Goal: Task Accomplishment & Management: Use online tool/utility

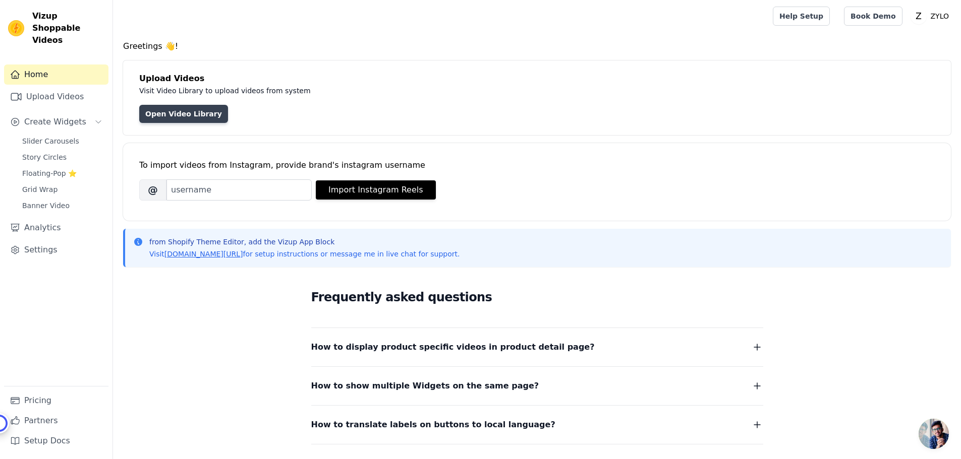
click at [172, 114] on link "Open Video Library" at bounding box center [183, 114] width 89 height 18
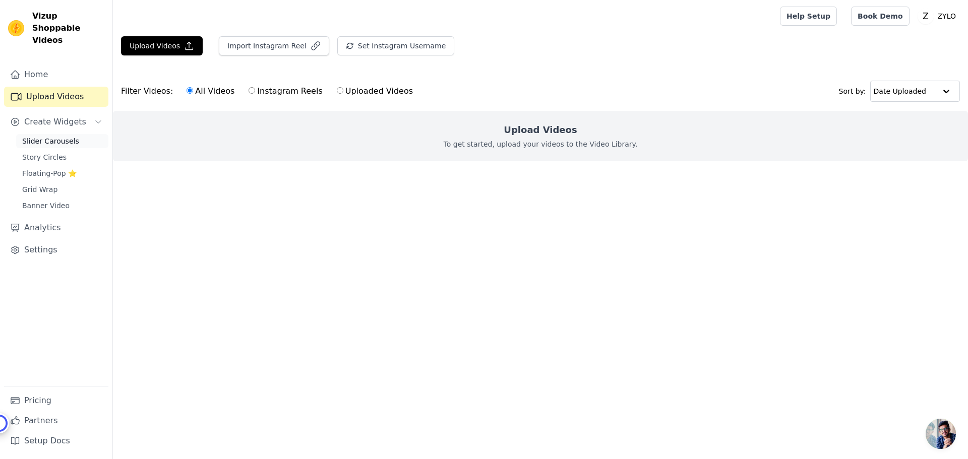
click at [62, 136] on span "Slider Carousels" at bounding box center [50, 141] width 57 height 10
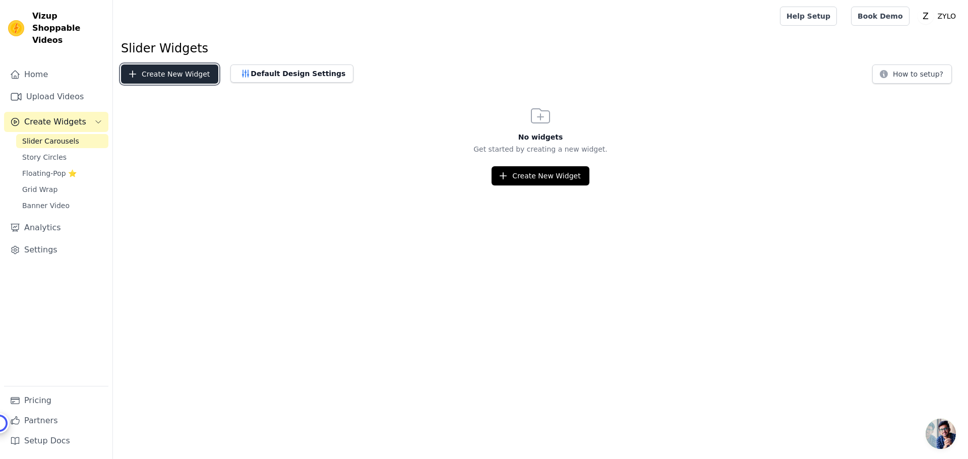
click at [160, 78] on button "Create New Widget" at bounding box center [169, 74] width 97 height 19
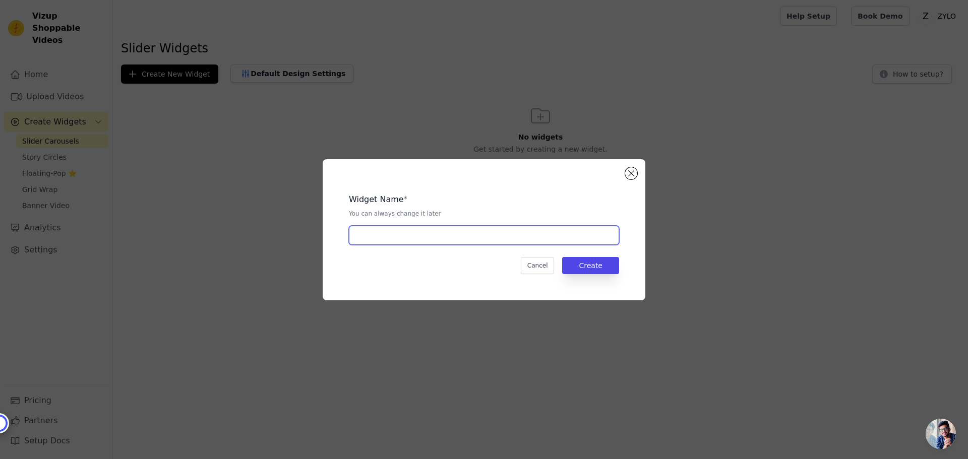
click at [409, 238] on input "text" at bounding box center [484, 235] width 270 height 19
type input "v"
type input "s"
type input "zylo-slider"
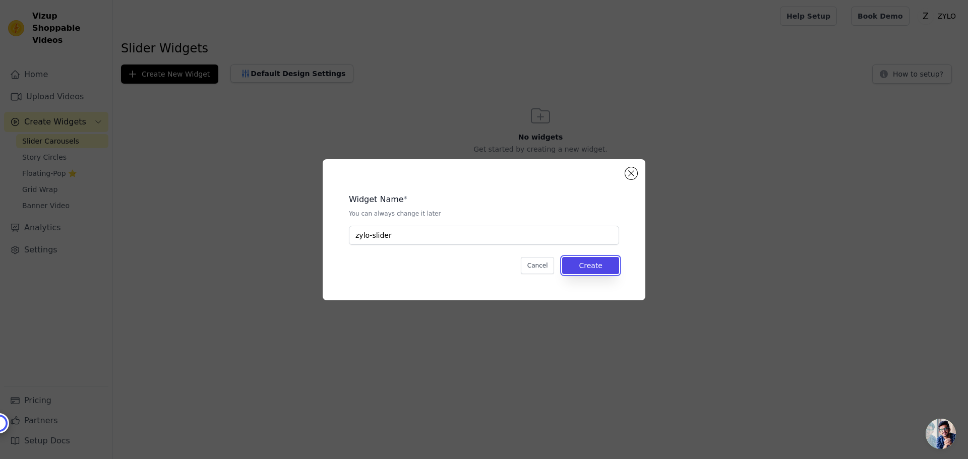
drag, startPoint x: 581, startPoint y: 260, endPoint x: 603, endPoint y: 276, distance: 27.0
click at [581, 260] on button "Create" at bounding box center [590, 265] width 57 height 17
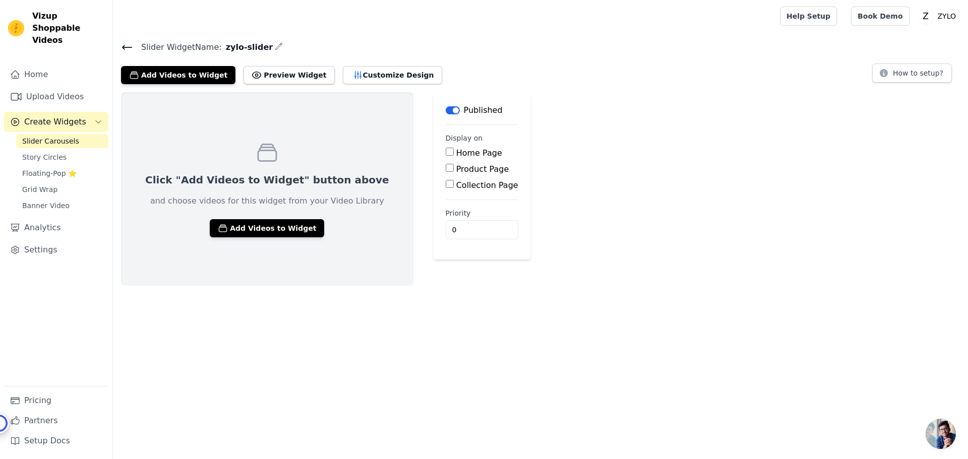
click at [446, 151] on input "Home Page" at bounding box center [450, 152] width 8 height 8
checkbox input "true"
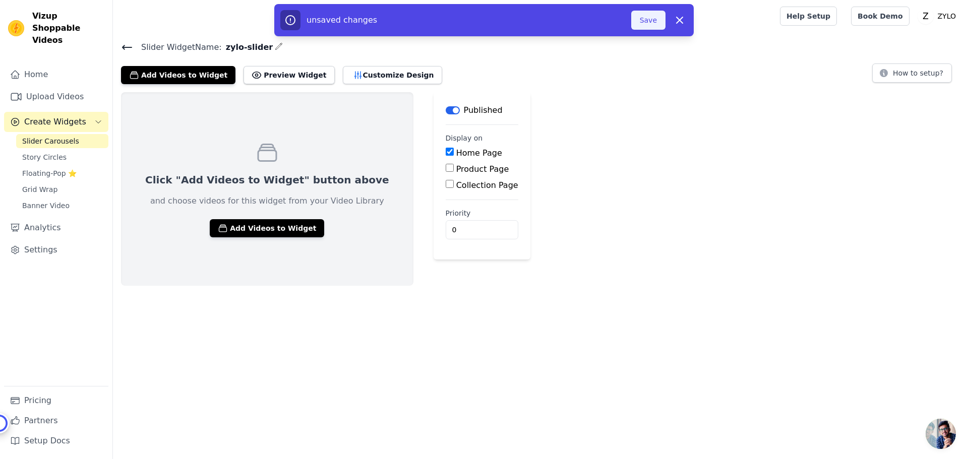
click at [655, 17] on button "Save" at bounding box center [648, 20] width 34 height 19
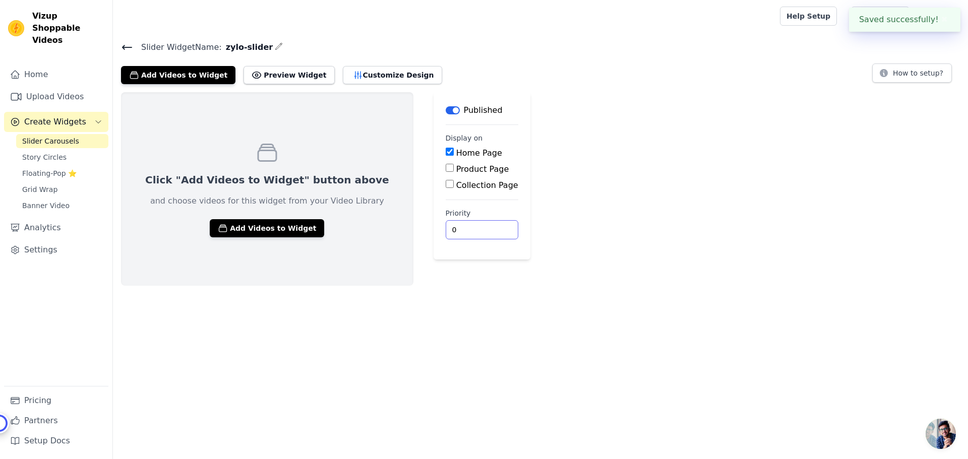
click at [446, 226] on input "0" at bounding box center [482, 229] width 73 height 19
click at [245, 223] on button "Add Videos to Widget" at bounding box center [267, 228] width 114 height 18
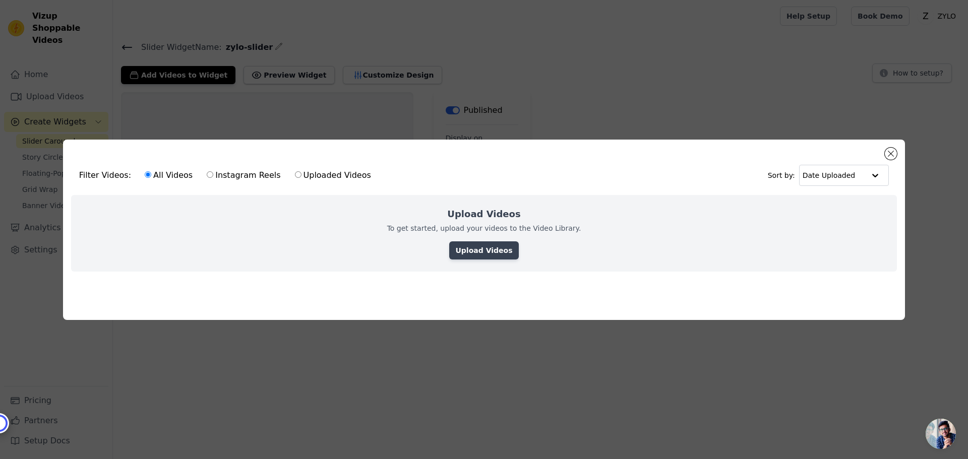
click at [479, 249] on link "Upload Videos" at bounding box center [483, 251] width 69 height 18
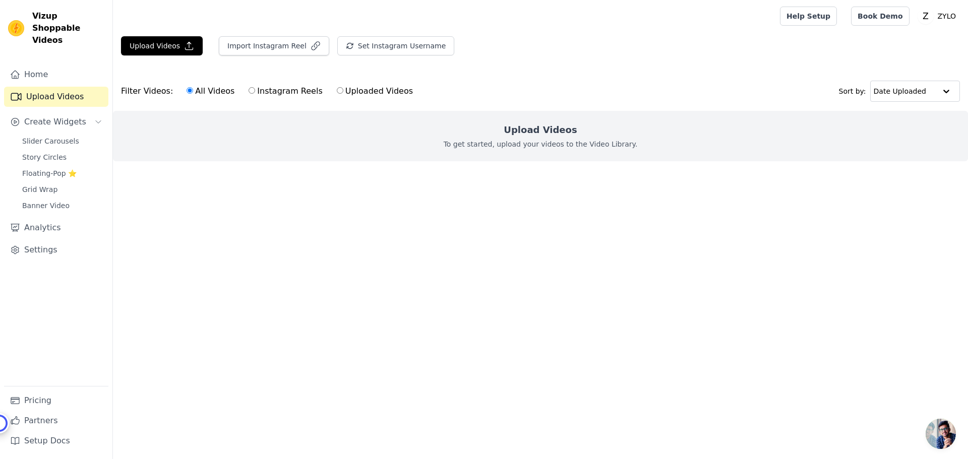
click at [519, 144] on p "To get started, upload your videos to the Video Library." at bounding box center [541, 144] width 194 height 10
click at [491, 140] on p "To get started, upload your videos to the Video Library." at bounding box center [541, 144] width 194 height 10
click at [167, 40] on button "Upload Videos" at bounding box center [162, 45] width 82 height 19
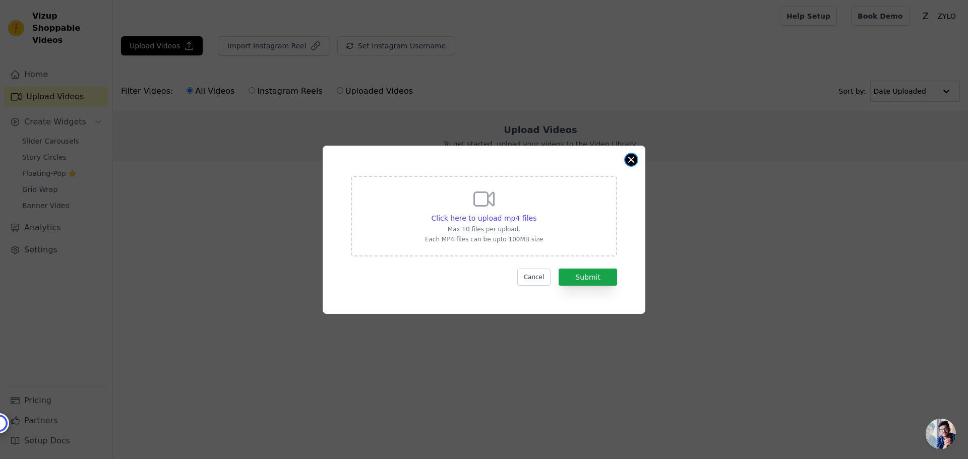
click at [631, 158] on button "Close modal" at bounding box center [631, 160] width 12 height 12
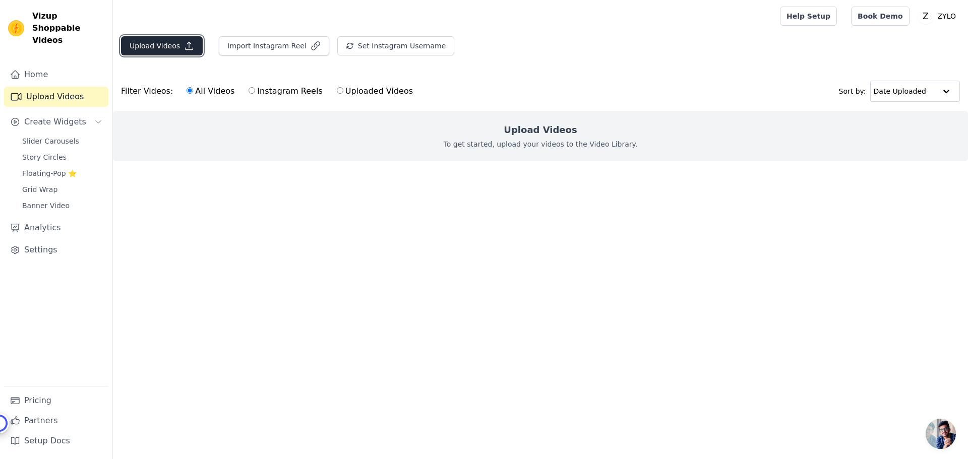
click at [158, 51] on button "Upload Videos" at bounding box center [162, 45] width 82 height 19
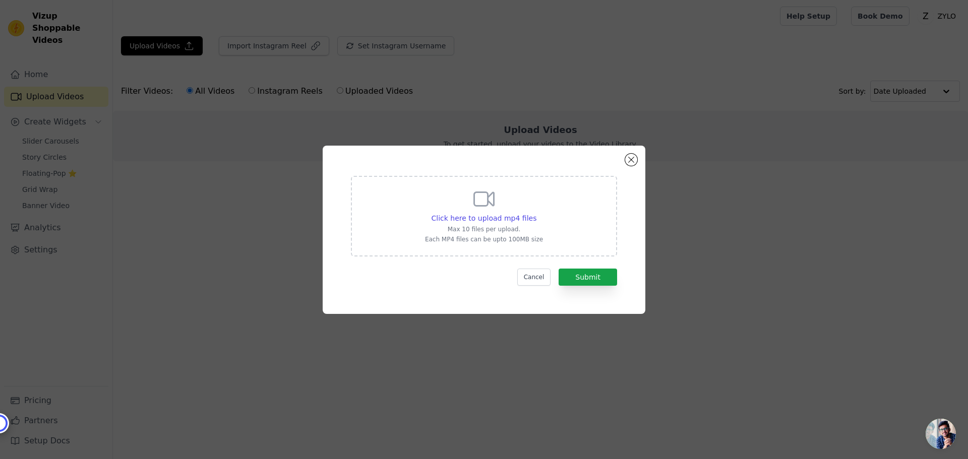
click at [483, 197] on icon at bounding box center [484, 199] width 24 height 24
click at [536, 213] on input "Click here to upload mp4 files Max 10 files per upload. Each MP4 files can be u…" at bounding box center [536, 213] width 1 height 1
click at [505, 239] on p "Each MP4 files can be upto 100MB size" at bounding box center [484, 239] width 118 height 8
click at [536, 213] on input "Click here to upload mp4 files Max 10 files per upload. Each MP4 files can be u…" at bounding box center [536, 213] width 1 height 1
click at [584, 280] on button "Submit" at bounding box center [588, 277] width 58 height 17
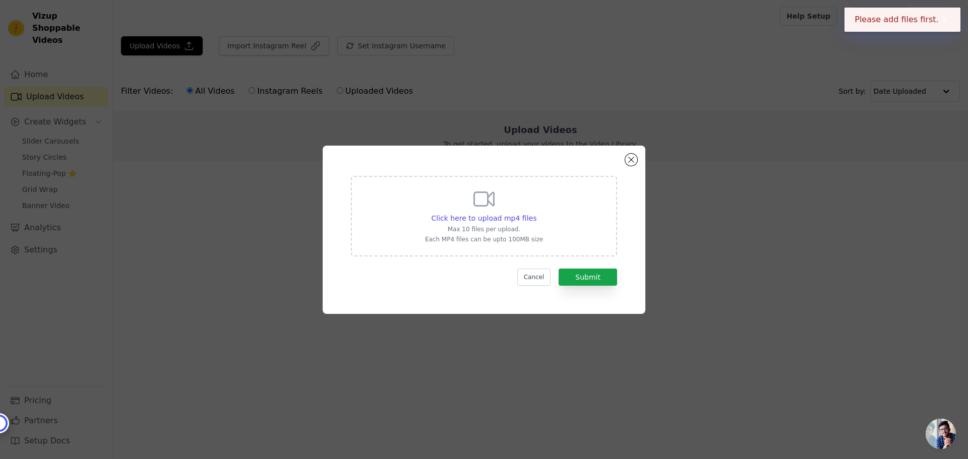
click at [940, 17] on button "✖" at bounding box center [945, 20] width 12 height 12
click at [500, 219] on span "Click here to upload mp4 files" at bounding box center [484, 218] width 105 height 8
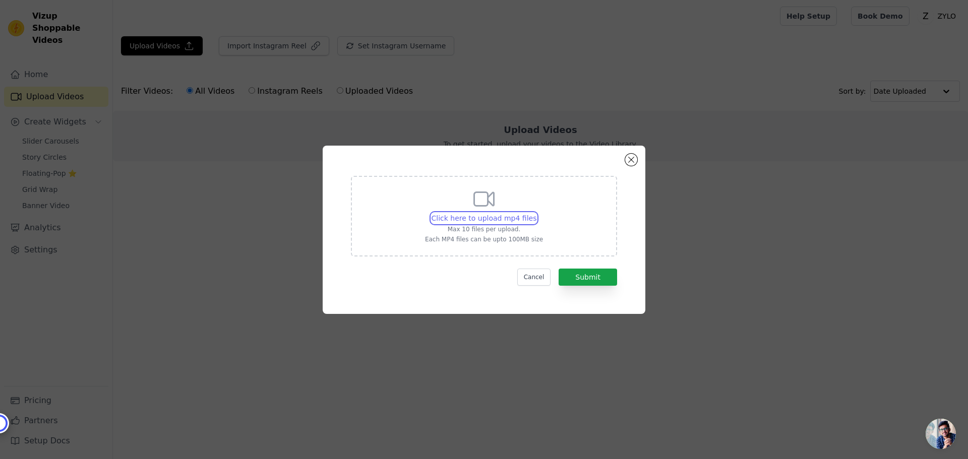
click at [536, 213] on input "Click here to upload mp4 files Max 10 files per upload. Each MP4 files can be u…" at bounding box center [536, 213] width 1 height 1
click at [484, 218] on span "Click here to upload mp4 files" at bounding box center [484, 218] width 105 height 8
click at [536, 213] on input "Click here to upload mp4 files Max 10 files per upload. Each MP4 files can be u…" at bounding box center [536, 213] width 1 height 1
click at [487, 215] on span "Click here to upload mp4 files" at bounding box center [484, 218] width 105 height 8
click at [536, 213] on input "Click here to upload mp4 files Max 10 files per upload. Each MP4 files can be u…" at bounding box center [536, 213] width 1 height 1
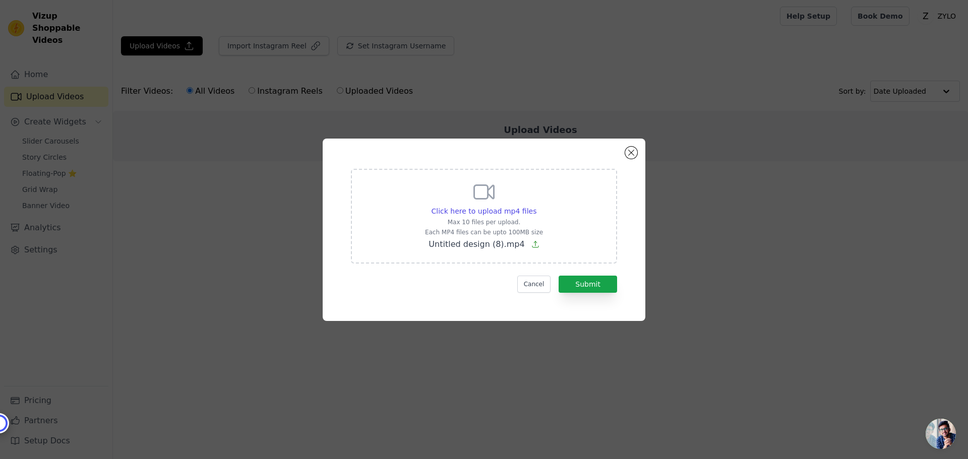
click at [531, 245] on icon at bounding box center [535, 245] width 8 height 8
click at [536, 206] on input "Click here to upload mp4 files Max 10 files per upload. Each MP4 files can be u…" at bounding box center [536, 206] width 1 height 1
type input "C:\fakepath\Untitled design (3).mp4"
click at [584, 286] on button "Submit" at bounding box center [588, 284] width 58 height 17
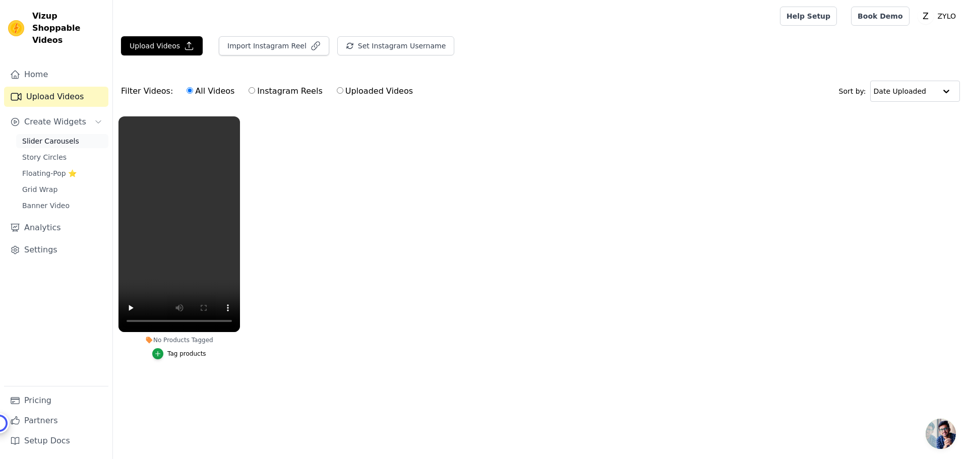
click at [67, 136] on span "Slider Carousels" at bounding box center [50, 141] width 57 height 10
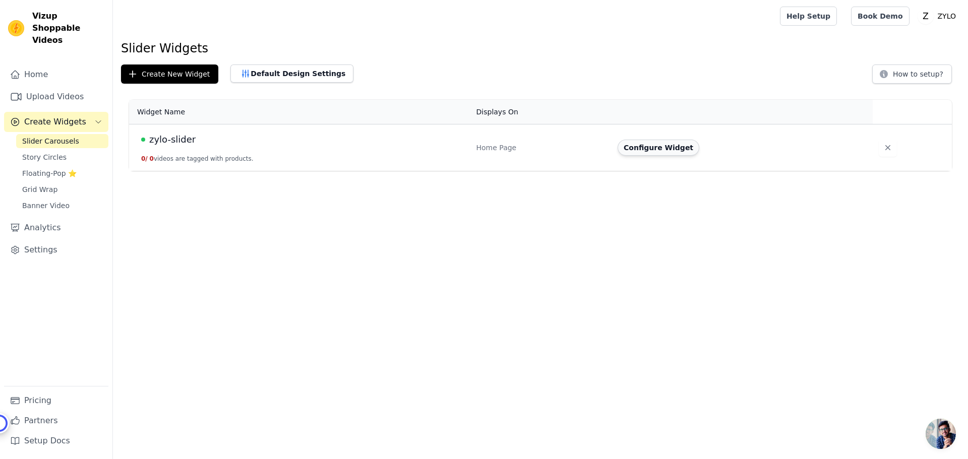
click at [655, 149] on button "Configure Widget" at bounding box center [659, 148] width 82 height 16
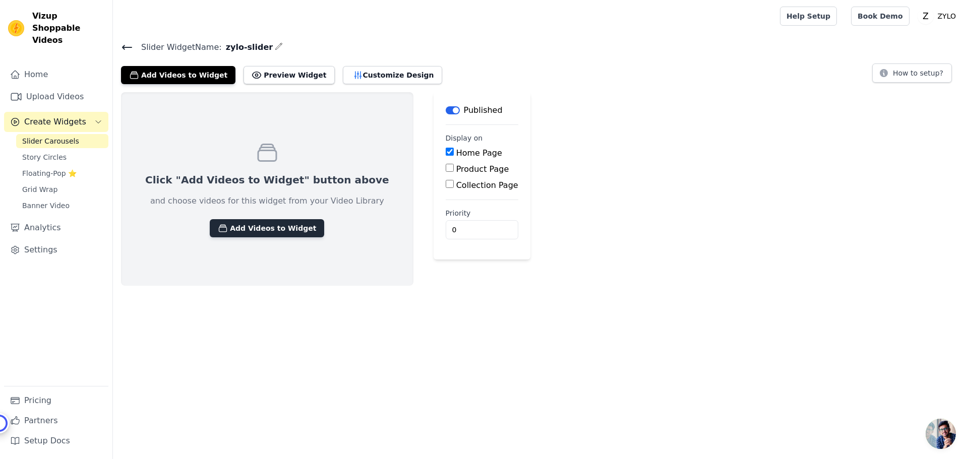
click at [262, 229] on button "Add Videos to Widget" at bounding box center [267, 228] width 114 height 18
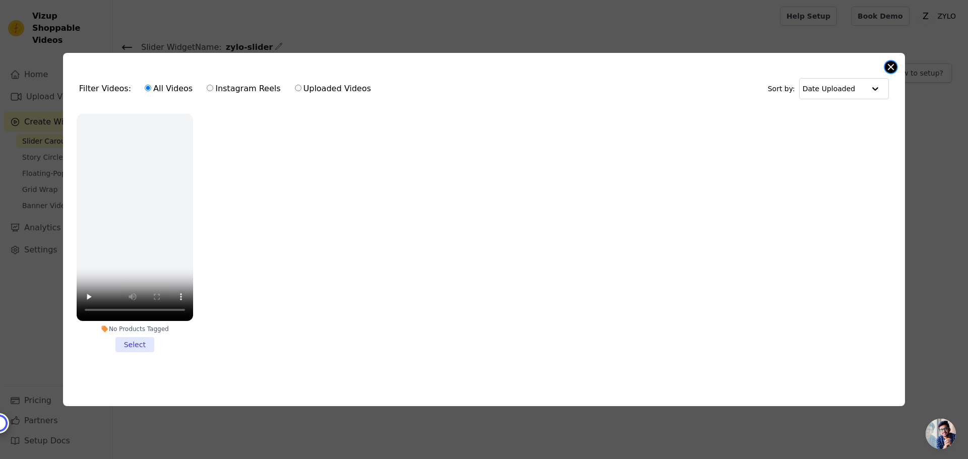
click at [887, 60] on div "Filter Videos: All Videos Instagram Reels Uploaded Videos Sort by: Date Uploade…" at bounding box center [484, 229] width 842 height 353
click at [890, 64] on button "Close modal" at bounding box center [891, 67] width 12 height 12
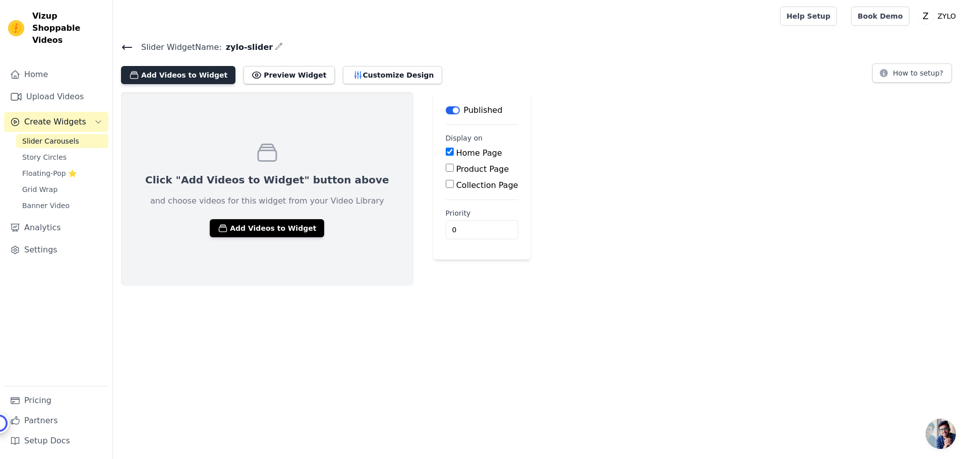
click at [152, 77] on button "Add Videos to Widget" at bounding box center [178, 75] width 114 height 18
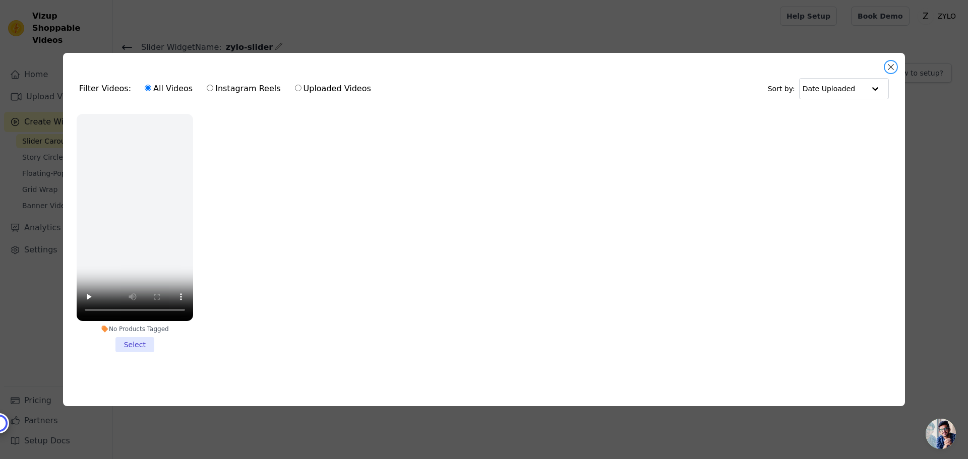
drag, startPoint x: 895, startPoint y: 65, endPoint x: 871, endPoint y: 72, distance: 25.2
click at [895, 64] on button "Close modal" at bounding box center [891, 67] width 12 height 12
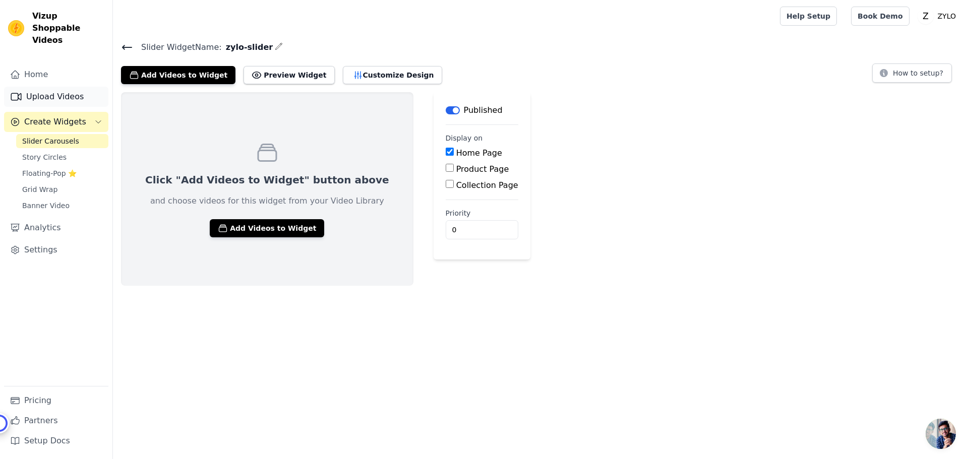
click at [36, 87] on link "Upload Videos" at bounding box center [56, 97] width 104 height 20
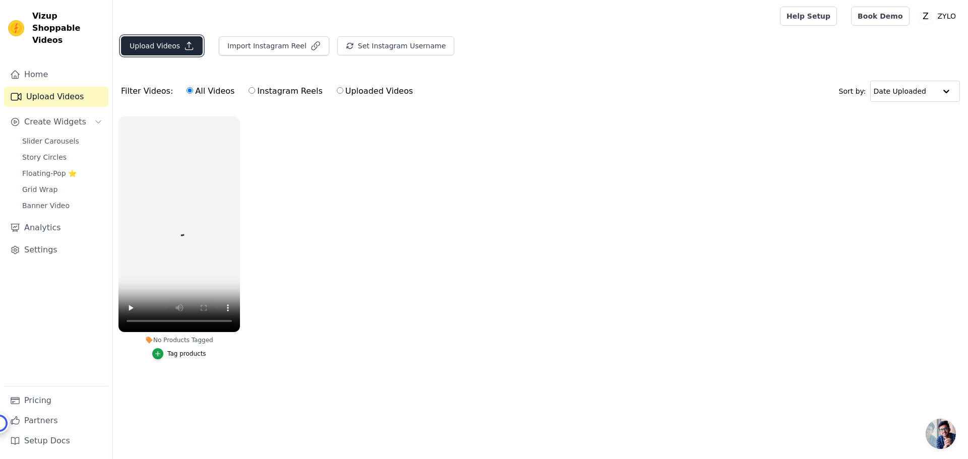
click at [165, 46] on button "Upload Videos" at bounding box center [162, 45] width 82 height 19
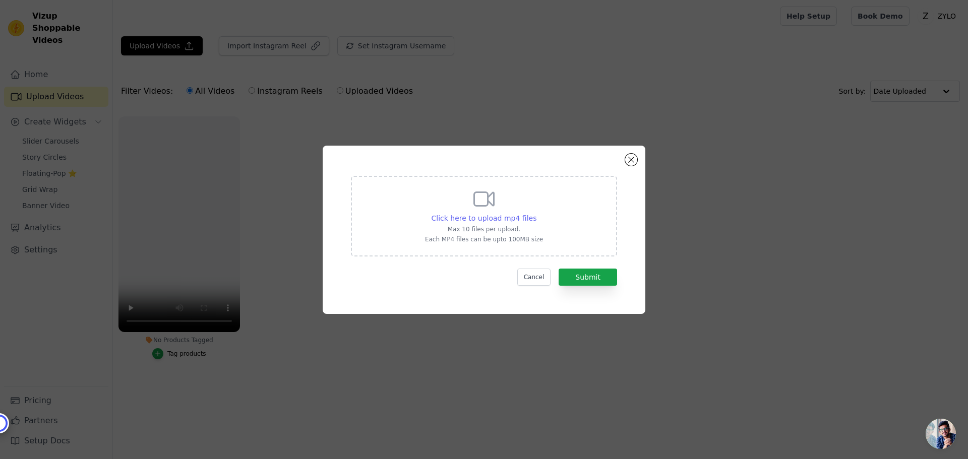
click at [499, 216] on span "Click here to upload mp4 files" at bounding box center [484, 218] width 105 height 8
click at [536, 213] on input "Click here to upload mp4 files Max 10 files per upload. Each MP4 files can be u…" at bounding box center [536, 213] width 1 height 1
type input "C:\fakepath\Untitled design (8).mp4"
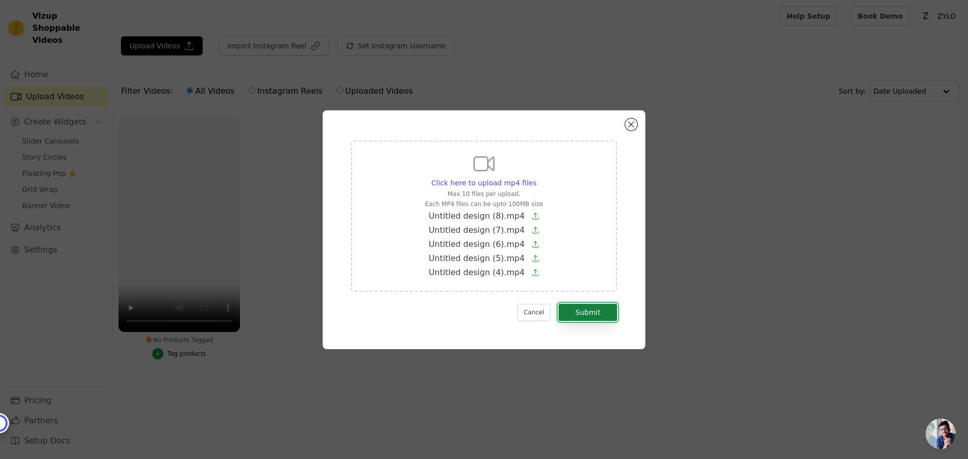
click at [589, 312] on button "Submit" at bounding box center [588, 312] width 58 height 17
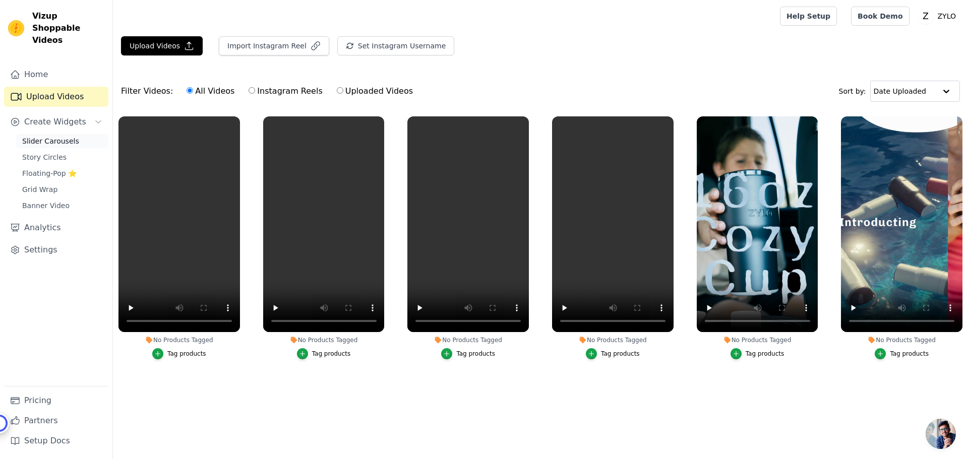
click at [44, 136] on span "Slider Carousels" at bounding box center [50, 141] width 57 height 10
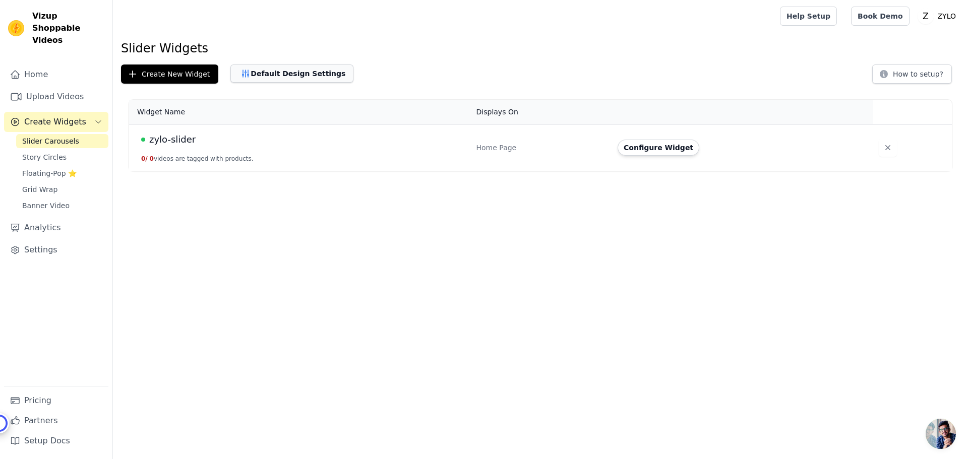
click at [261, 74] on button "Default Design Settings" at bounding box center [291, 74] width 123 height 18
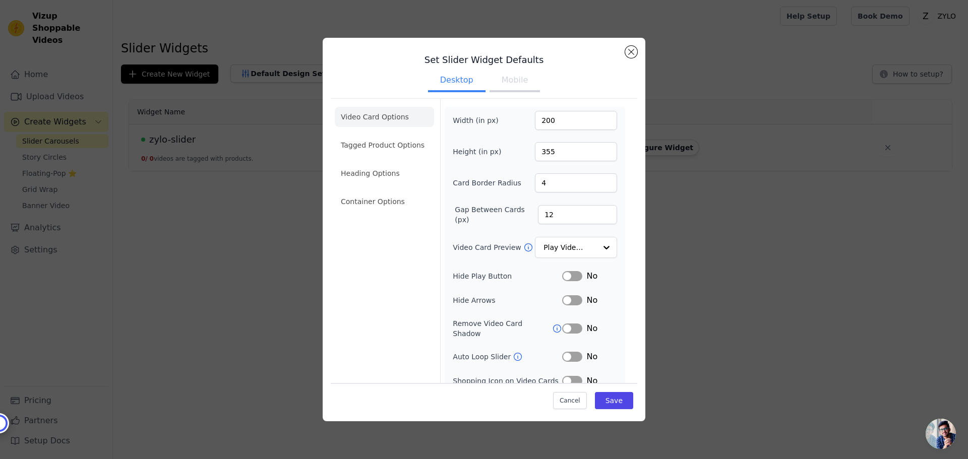
scroll to position [27, 0]
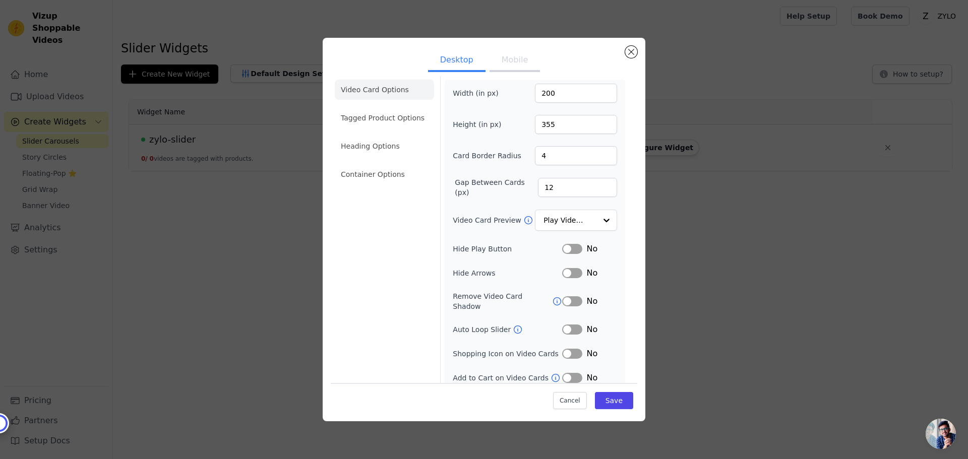
click at [508, 60] on button "Mobile" at bounding box center [515, 61] width 50 height 22
click at [452, 63] on button "Desktop" at bounding box center [456, 61] width 57 height 22
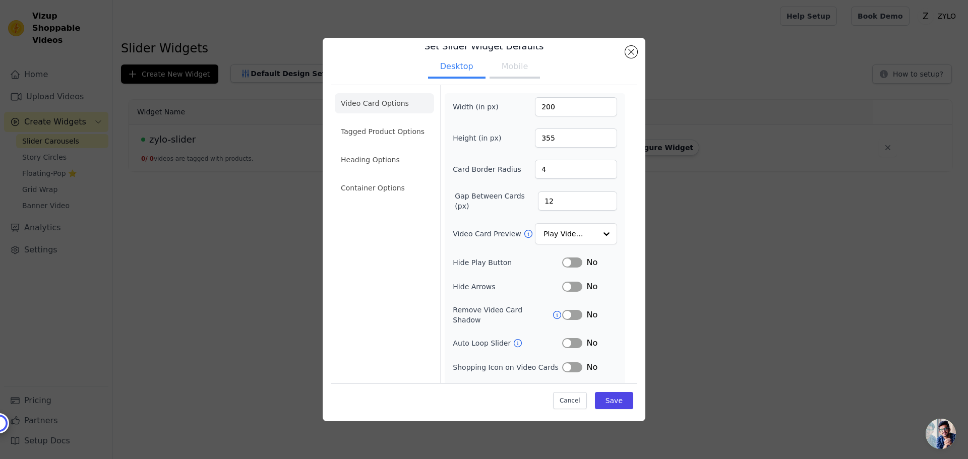
scroll to position [7, 0]
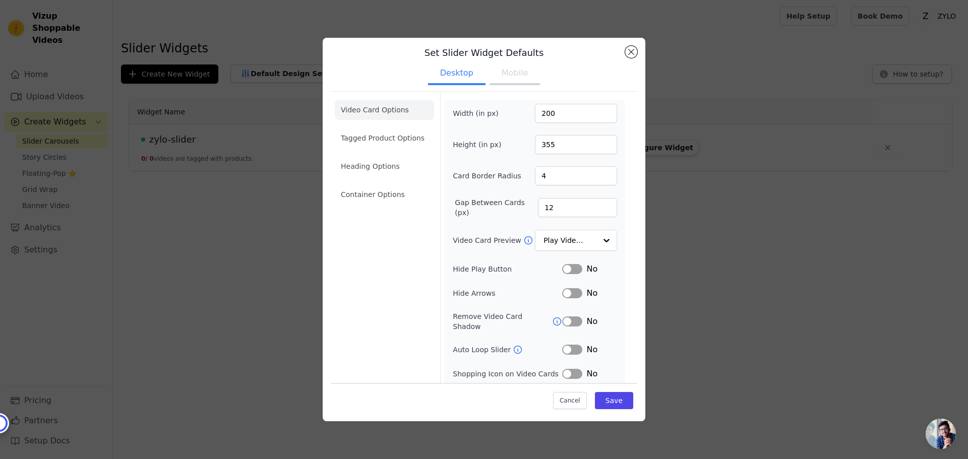
drag, startPoint x: 787, startPoint y: 231, endPoint x: 796, endPoint y: 231, distance: 8.6
click at [786, 231] on div "Set Slider Widget Defaults Desktop Mobile Video Card Options Tagged Product Opt…" at bounding box center [484, 230] width 936 height 416
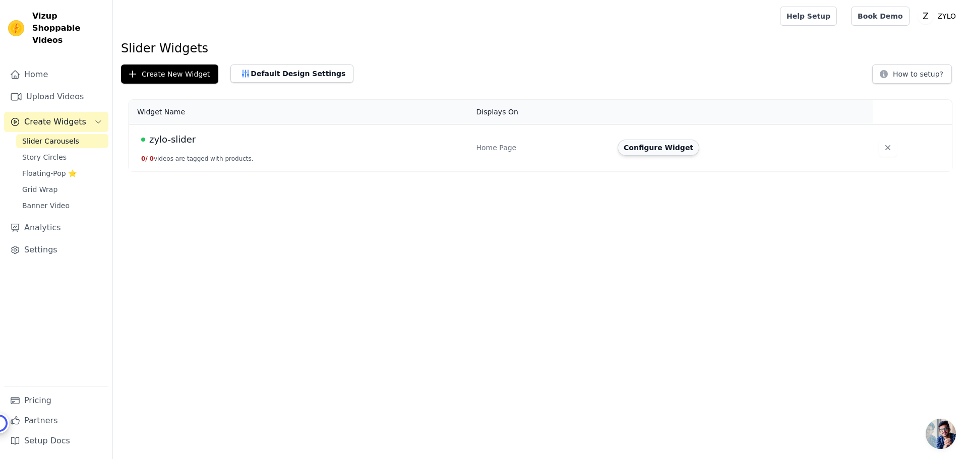
click at [657, 152] on button "Configure Widget" at bounding box center [659, 148] width 82 height 16
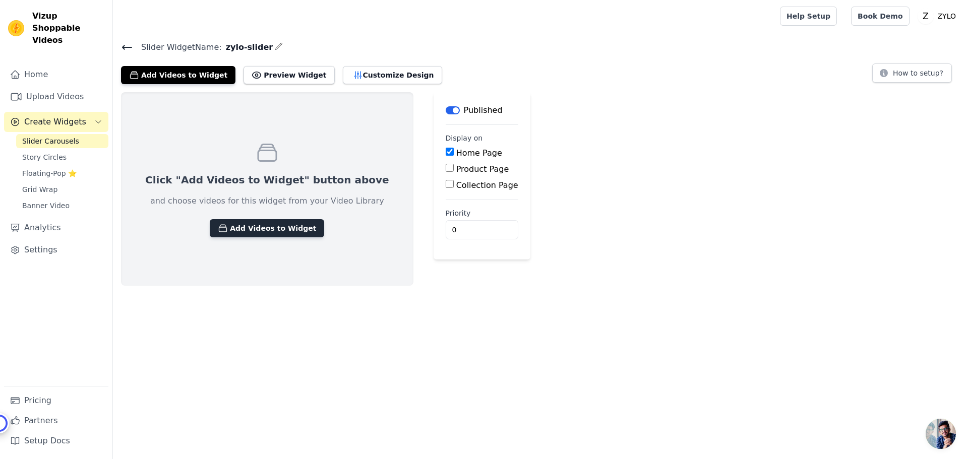
click at [273, 232] on button "Add Videos to Widget" at bounding box center [267, 228] width 114 height 18
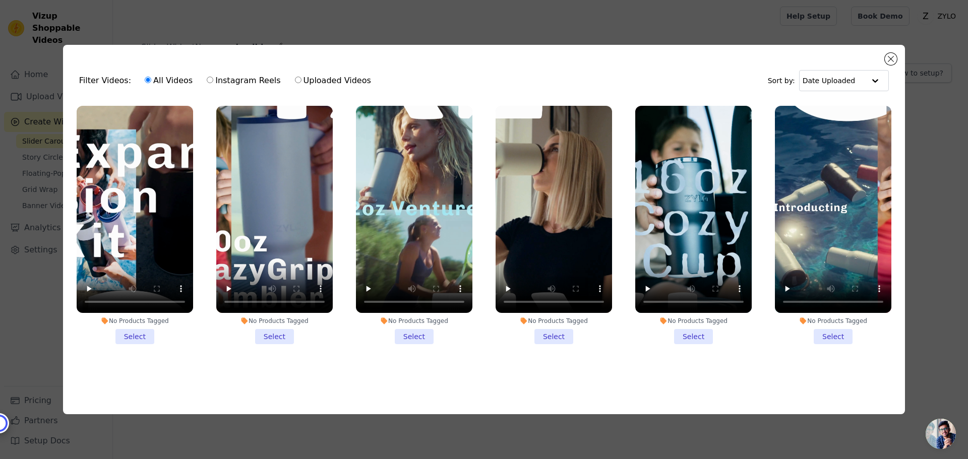
click at [136, 332] on li "No Products Tagged Select" at bounding box center [135, 225] width 116 height 239
click at [0, 0] on input "No Products Tagged Select" at bounding box center [0, 0] width 0 height 0
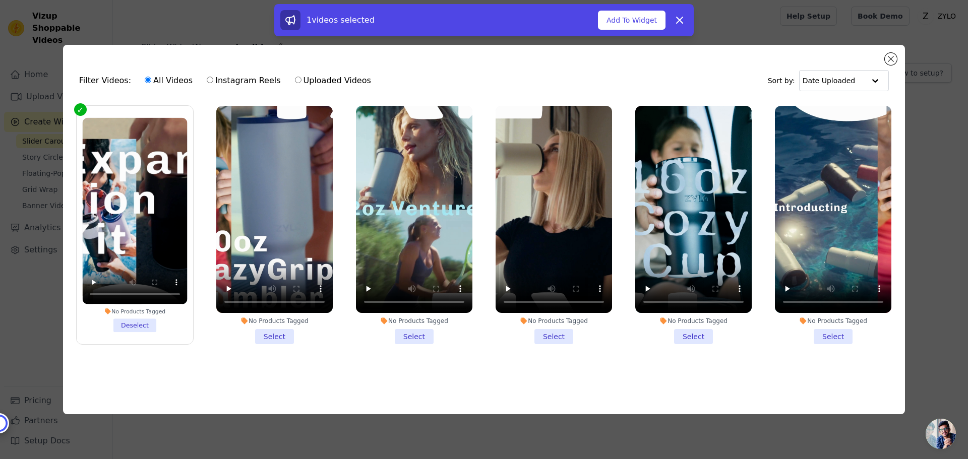
click at [284, 332] on li "No Products Tagged Select" at bounding box center [274, 225] width 116 height 239
click at [0, 0] on input "No Products Tagged Select" at bounding box center [0, 0] width 0 height 0
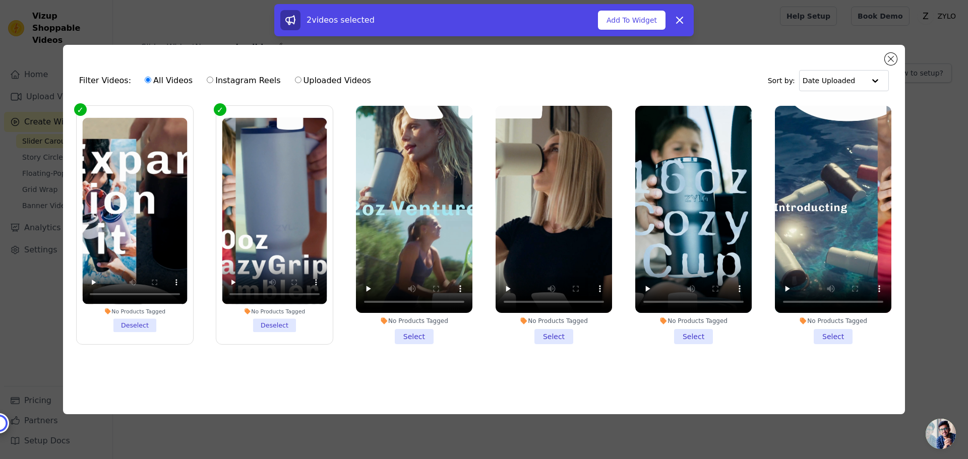
click at [418, 335] on li "No Products Tagged Select" at bounding box center [414, 225] width 116 height 239
click at [0, 0] on input "No Products Tagged Select" at bounding box center [0, 0] width 0 height 0
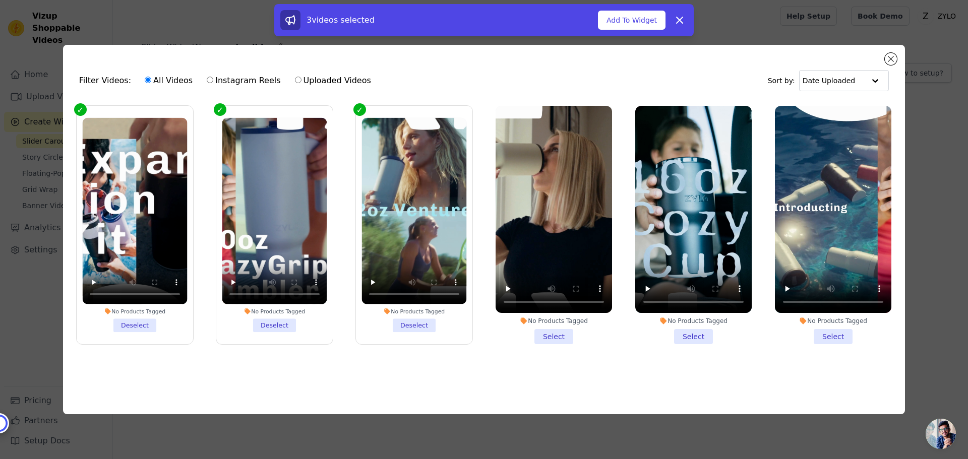
click at [561, 331] on li "No Products Tagged Select" at bounding box center [554, 225] width 116 height 239
click at [0, 0] on input "No Products Tagged Select" at bounding box center [0, 0] width 0 height 0
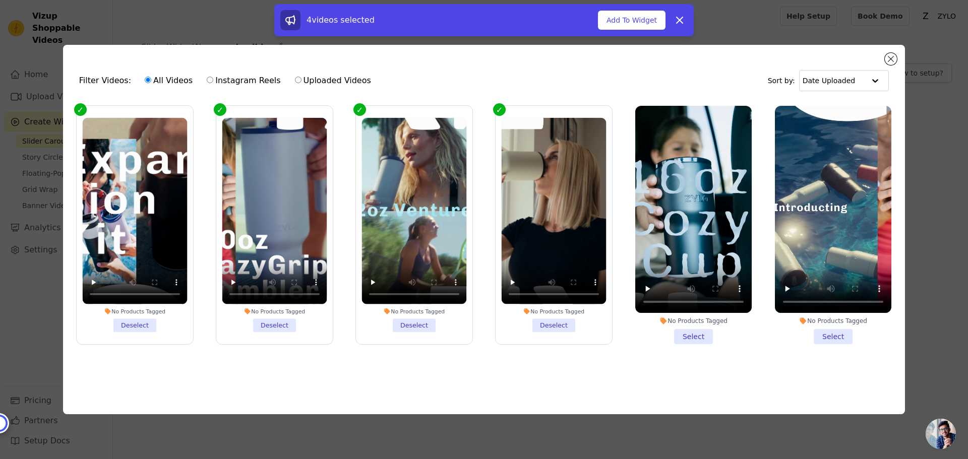
drag, startPoint x: 701, startPoint y: 333, endPoint x: 746, endPoint y: 333, distance: 45.4
click at [702, 333] on li "No Products Tagged Select" at bounding box center [693, 225] width 116 height 239
click at [696, 336] on li "No Products Tagged Select" at bounding box center [693, 225] width 116 height 239
click at [0, 0] on input "No Products Tagged Select" at bounding box center [0, 0] width 0 height 0
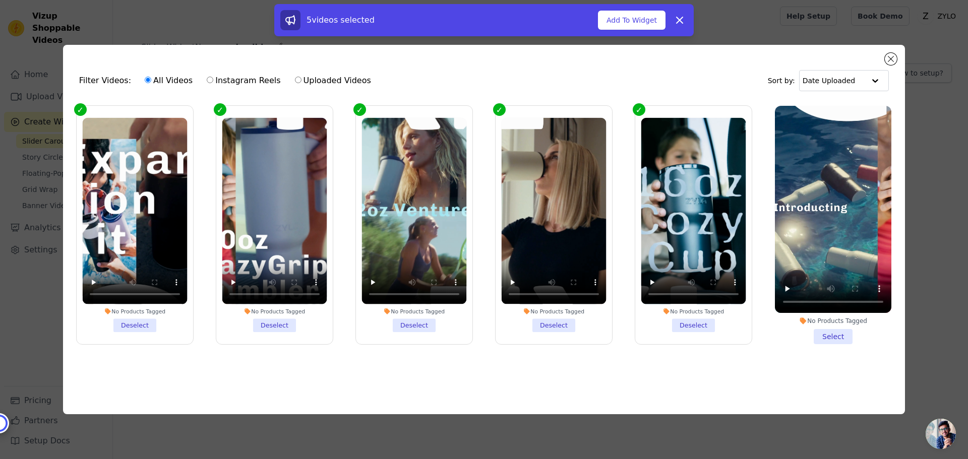
click at [829, 330] on li "No Products Tagged Select" at bounding box center [833, 225] width 116 height 239
click at [0, 0] on input "No Products Tagged Select" at bounding box center [0, 0] width 0 height 0
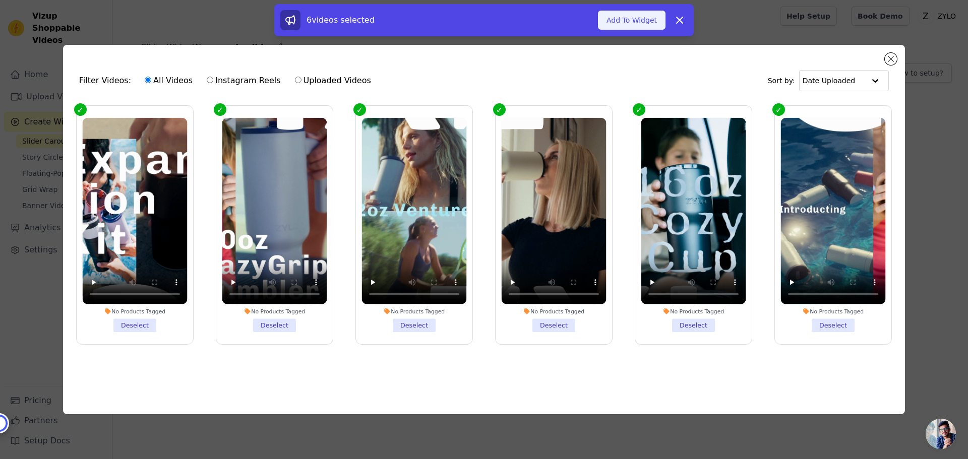
click at [628, 18] on button "Add To Widget" at bounding box center [632, 20] width 68 height 19
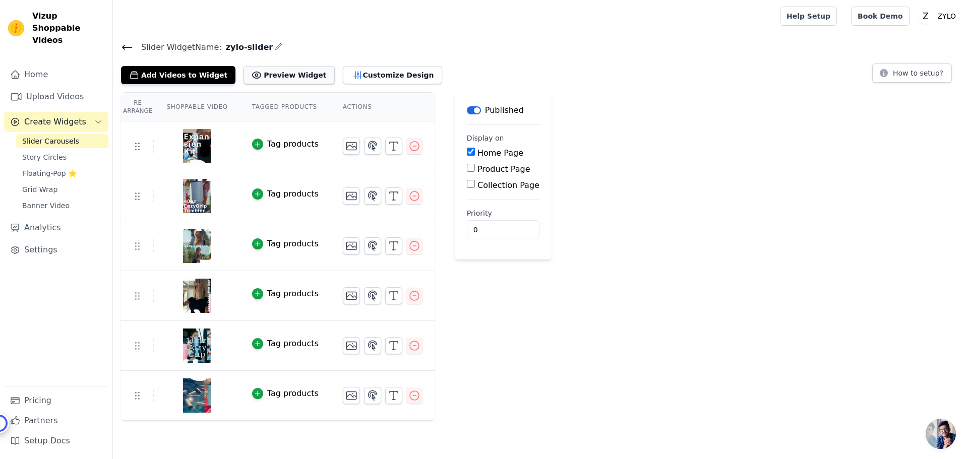
click at [266, 71] on button "Preview Widget" at bounding box center [289, 75] width 91 height 18
click at [378, 72] on button "Customize Design" at bounding box center [392, 75] width 99 height 18
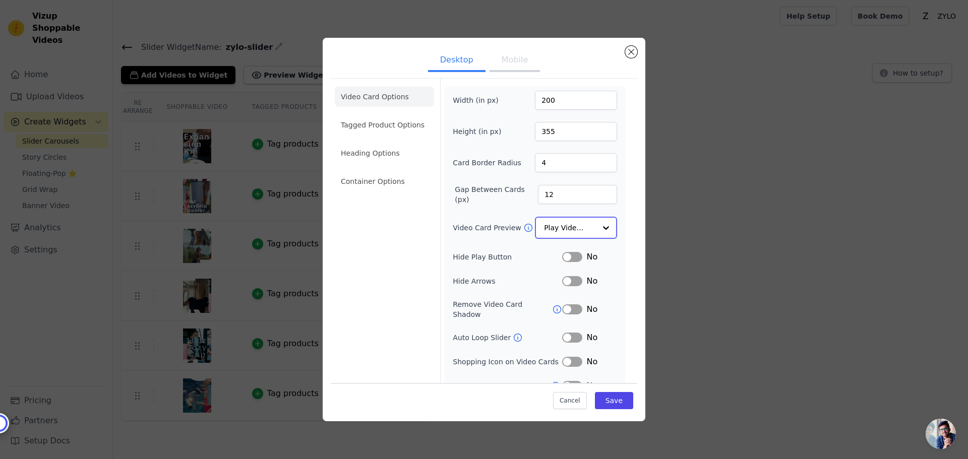
click at [575, 227] on input "Video Card Preview" at bounding box center [570, 228] width 52 height 20
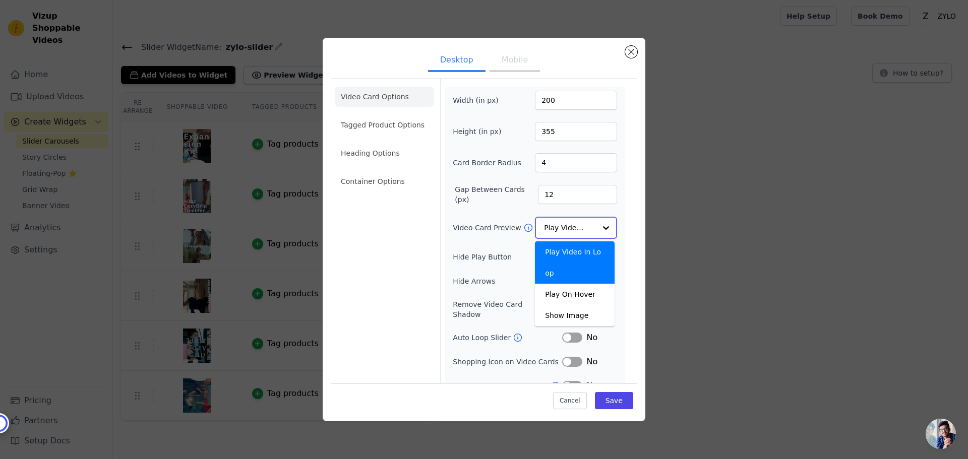
click at [575, 227] on input "Video Card Preview" at bounding box center [570, 228] width 52 height 20
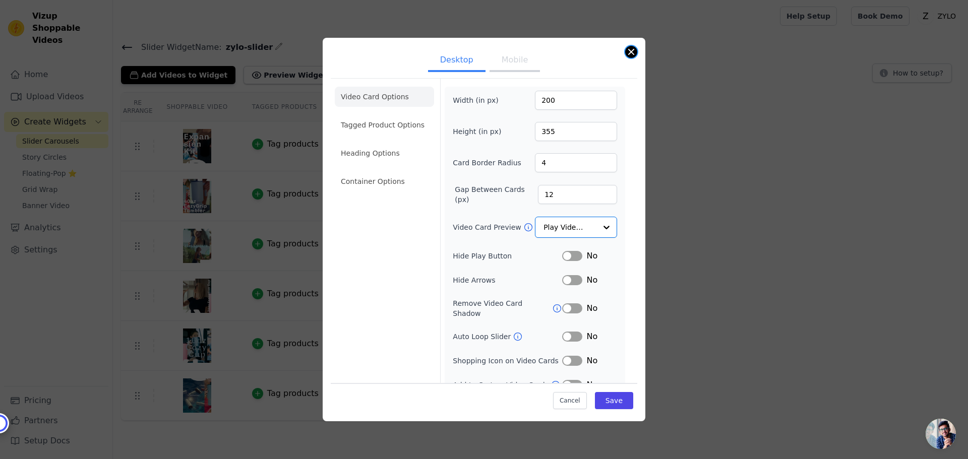
click at [631, 53] on button "Close modal" at bounding box center [631, 52] width 12 height 12
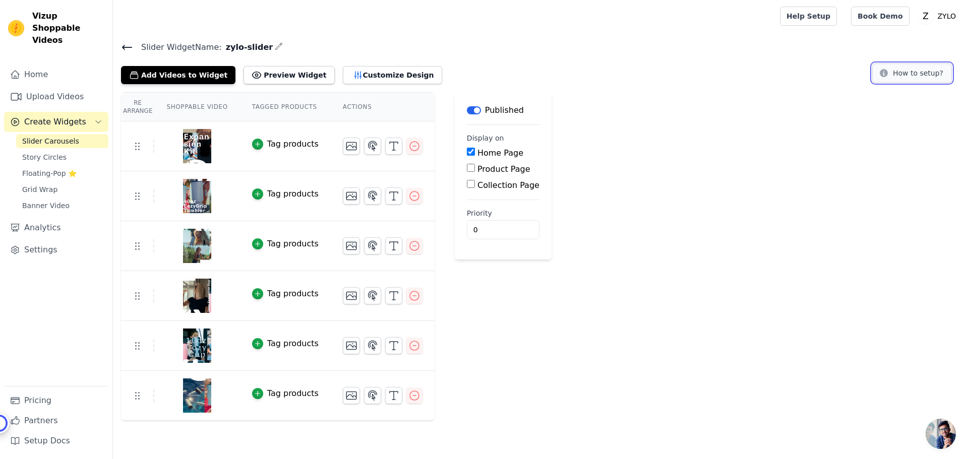
click at [906, 73] on button "How to setup?" at bounding box center [912, 73] width 80 height 19
click at [348, 71] on button "Customize Design" at bounding box center [392, 75] width 99 height 18
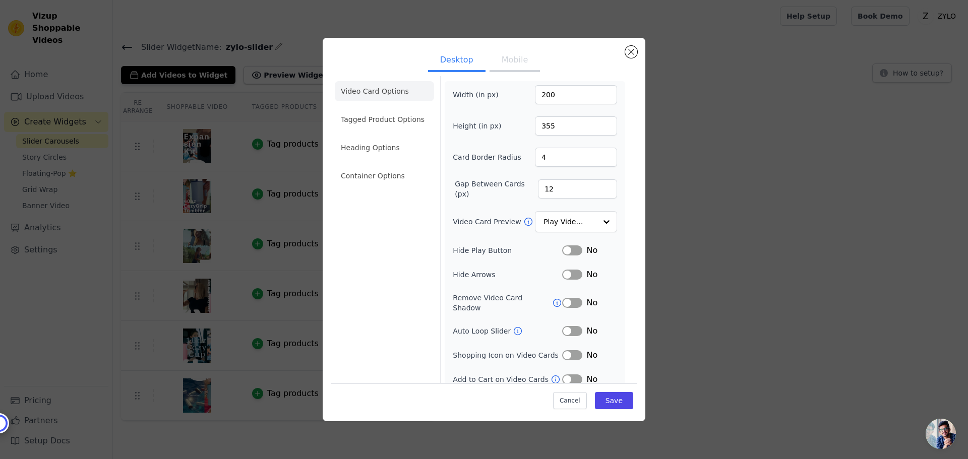
scroll to position [7, 0]
click at [564, 325] on button "Label" at bounding box center [572, 330] width 20 height 10
click at [386, 120] on li "Tagged Product Options" at bounding box center [384, 118] width 99 height 20
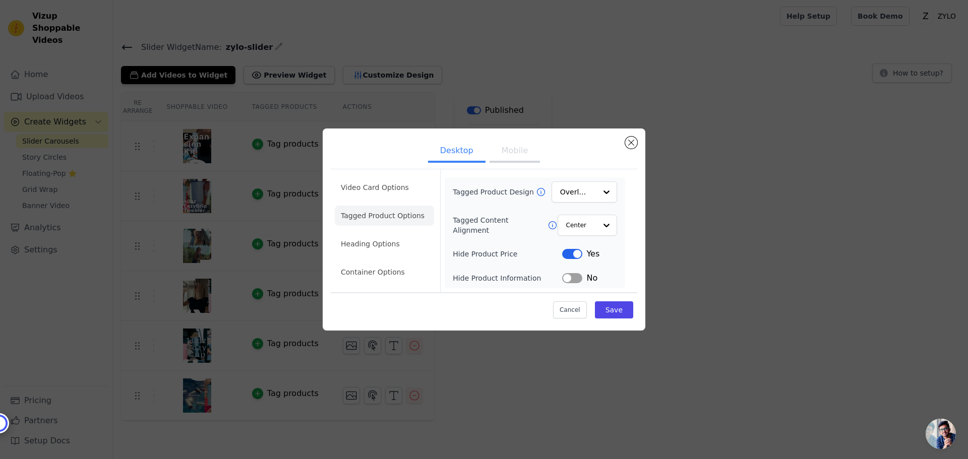
scroll to position [0, 0]
click at [375, 245] on li "Heading Options" at bounding box center [384, 244] width 99 height 20
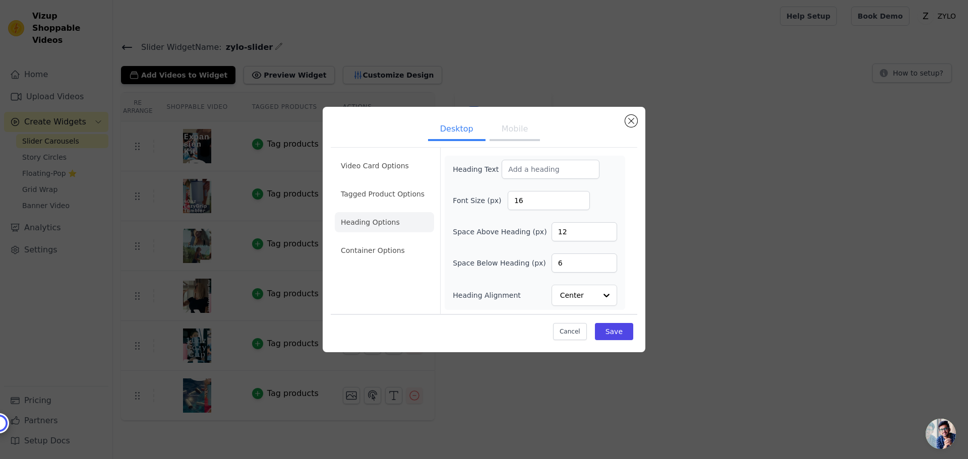
drag, startPoint x: 372, startPoint y: 253, endPoint x: 382, endPoint y: 249, distance: 10.9
click at [372, 253] on li "Container Options" at bounding box center [384, 251] width 99 height 20
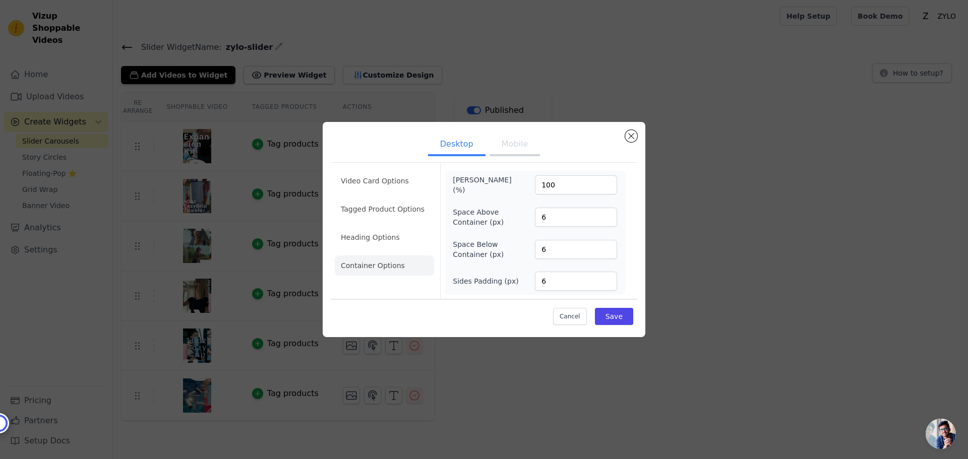
click at [513, 147] on button "Mobile" at bounding box center [515, 145] width 50 height 22
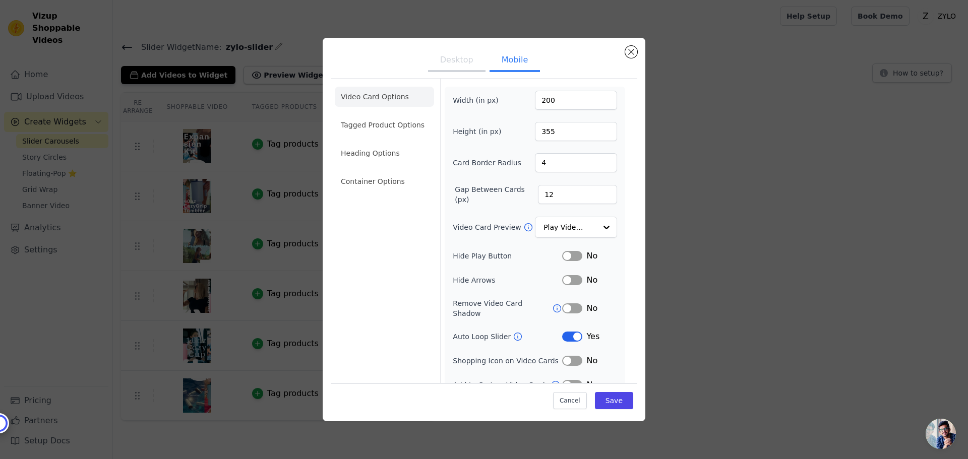
click at [452, 65] on button "Desktop" at bounding box center [456, 61] width 57 height 22
click at [518, 64] on button "Mobile" at bounding box center [515, 61] width 50 height 22
click at [459, 63] on button "Desktop" at bounding box center [456, 61] width 57 height 22
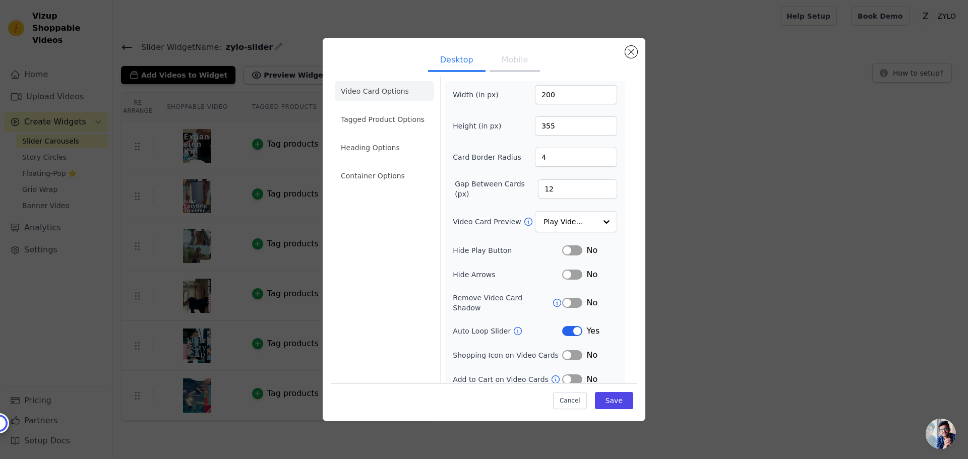
scroll to position [7, 0]
click at [509, 72] on button "Mobile" at bounding box center [515, 61] width 50 height 22
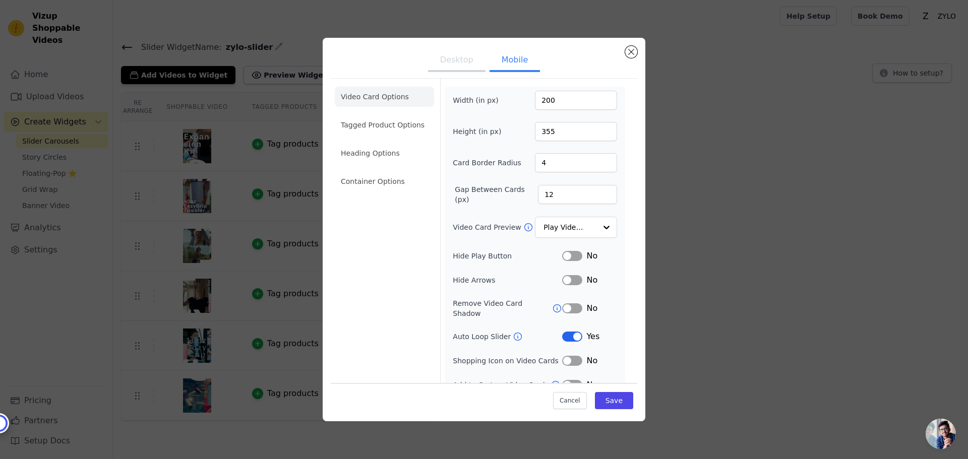
scroll to position [31, 0]
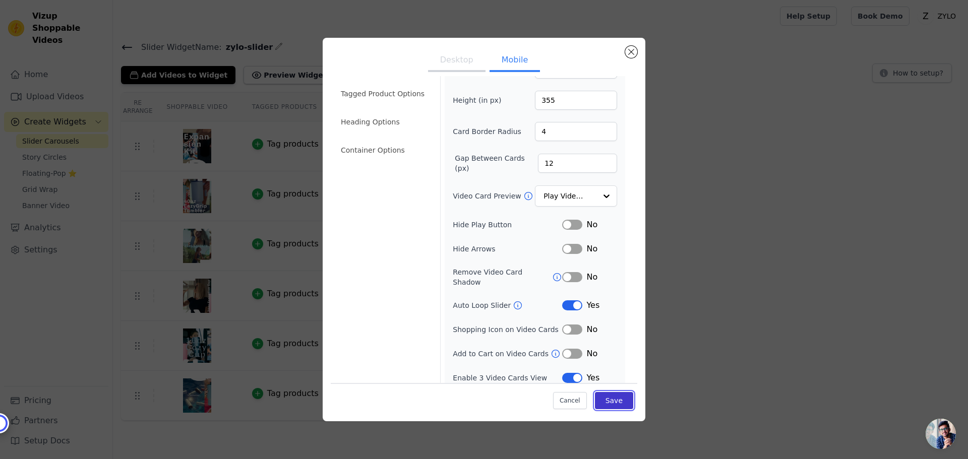
drag, startPoint x: 613, startPoint y: 402, endPoint x: 622, endPoint y: 402, distance: 9.1
click at [613, 402] on button "Save" at bounding box center [614, 400] width 38 height 17
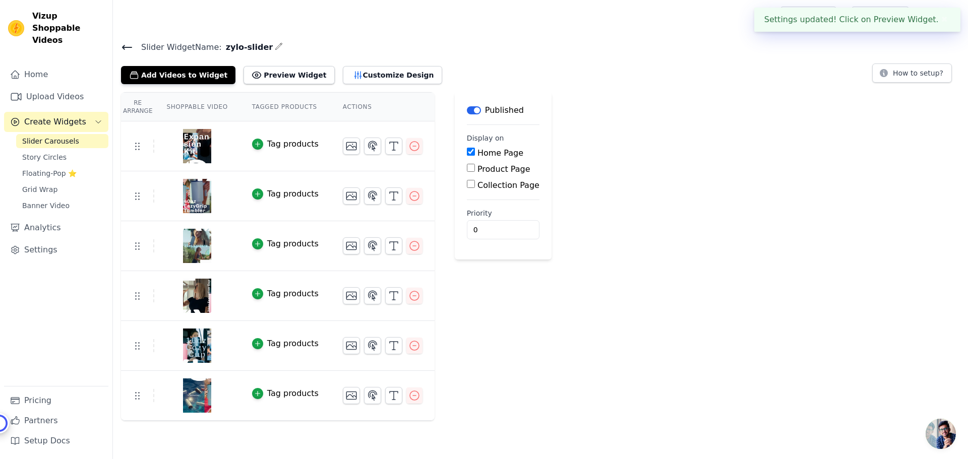
click at [43, 116] on span "Create Widgets" at bounding box center [55, 122] width 62 height 12
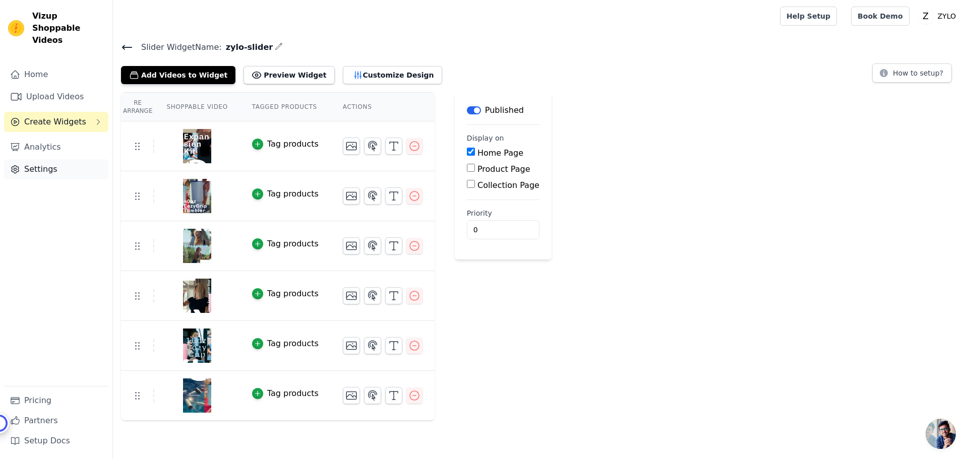
click at [30, 162] on link "Settings" at bounding box center [56, 169] width 104 height 20
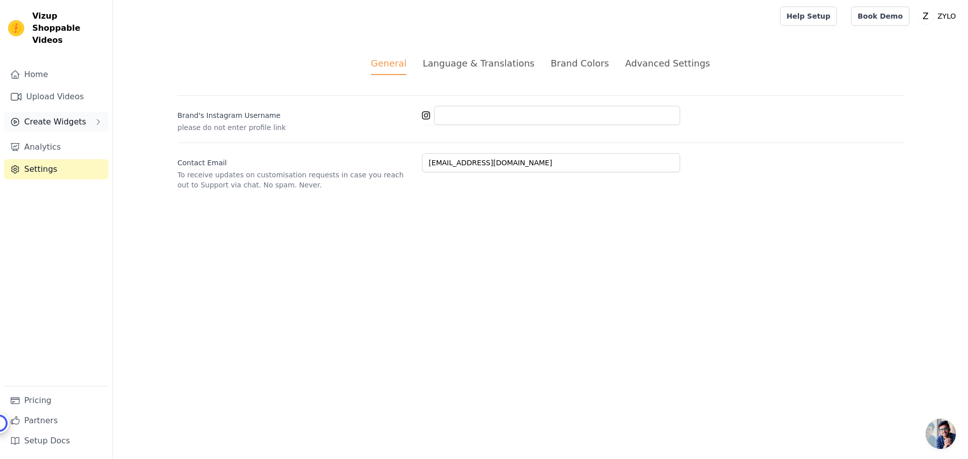
click at [42, 116] on span "Create Widgets" at bounding box center [55, 122] width 62 height 12
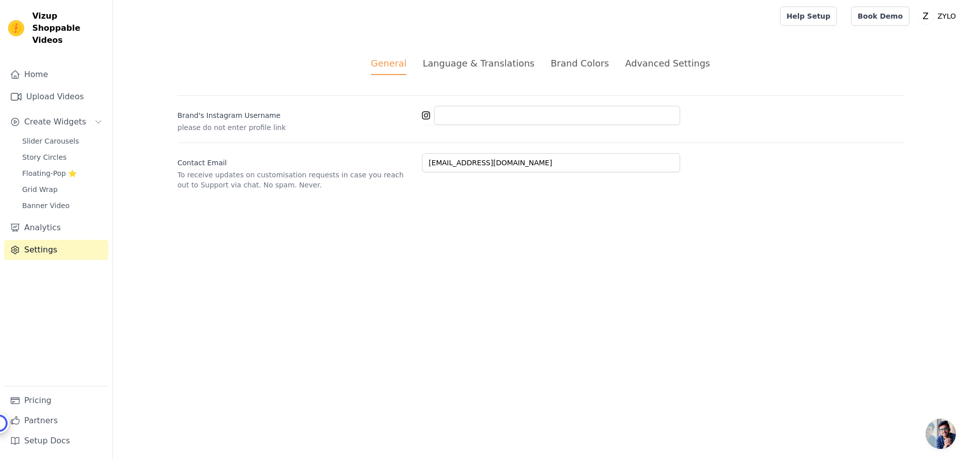
click at [582, 64] on div "Brand Colors" at bounding box center [580, 63] width 58 height 14
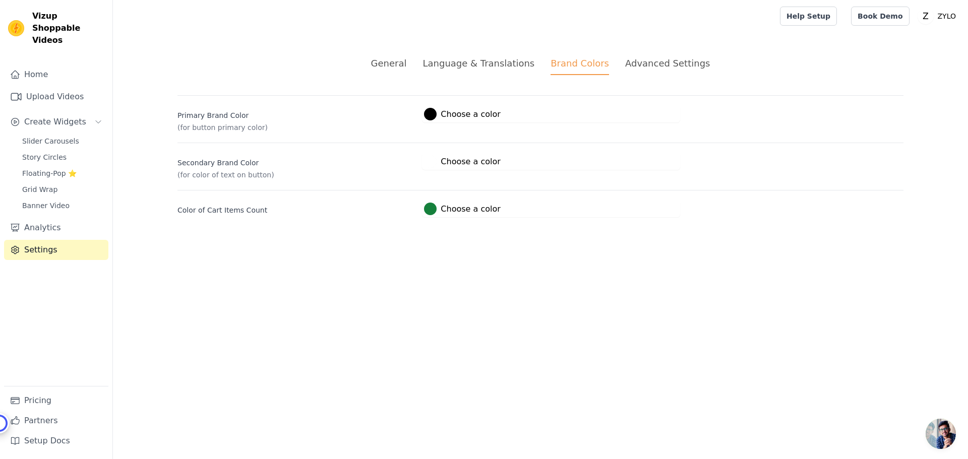
click at [670, 59] on div "Advanced Settings" at bounding box center [667, 63] width 85 height 14
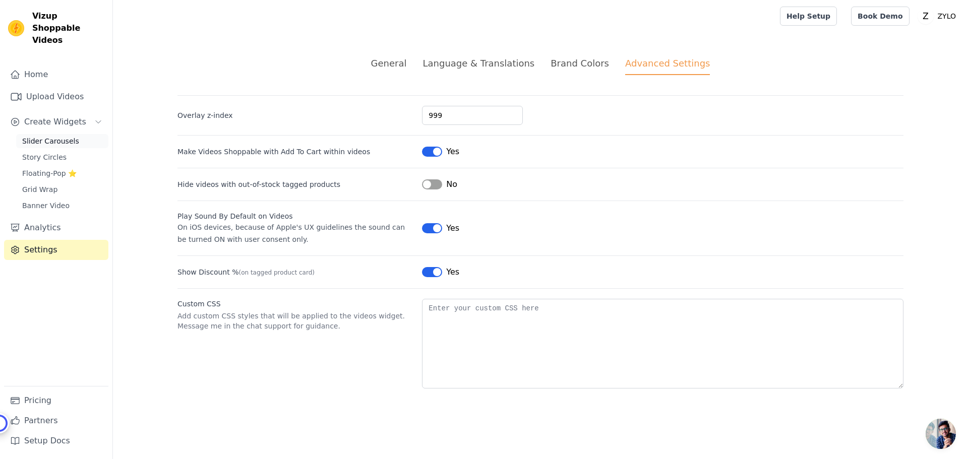
click at [47, 136] on span "Slider Carousels" at bounding box center [50, 141] width 57 height 10
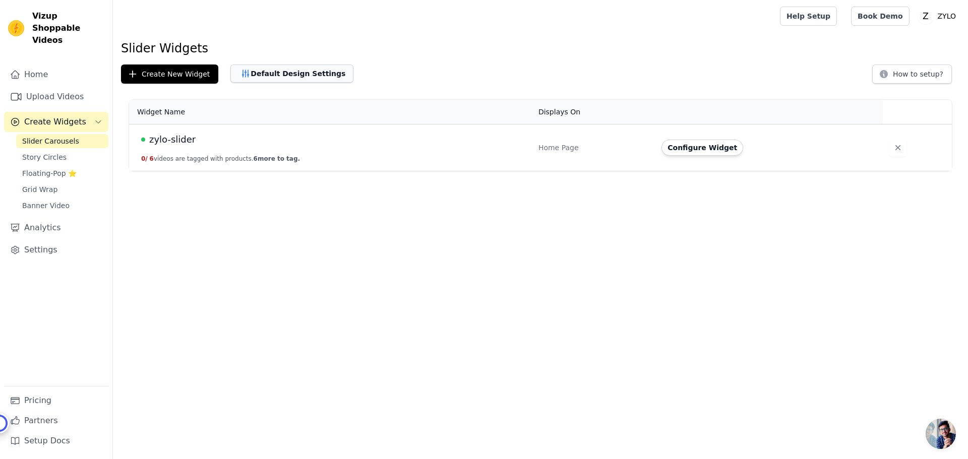
click at [269, 74] on button "Default Design Settings" at bounding box center [291, 74] width 123 height 18
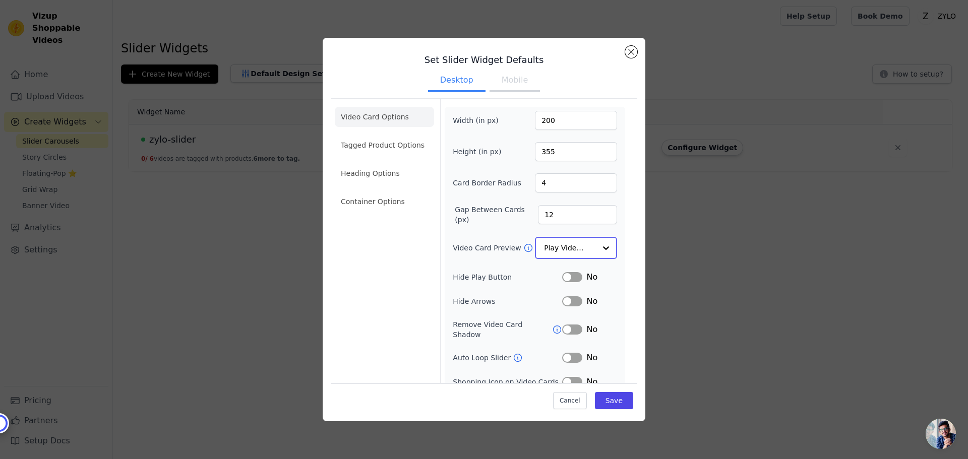
click at [556, 249] on input "Video Card Preview" at bounding box center [570, 248] width 52 height 20
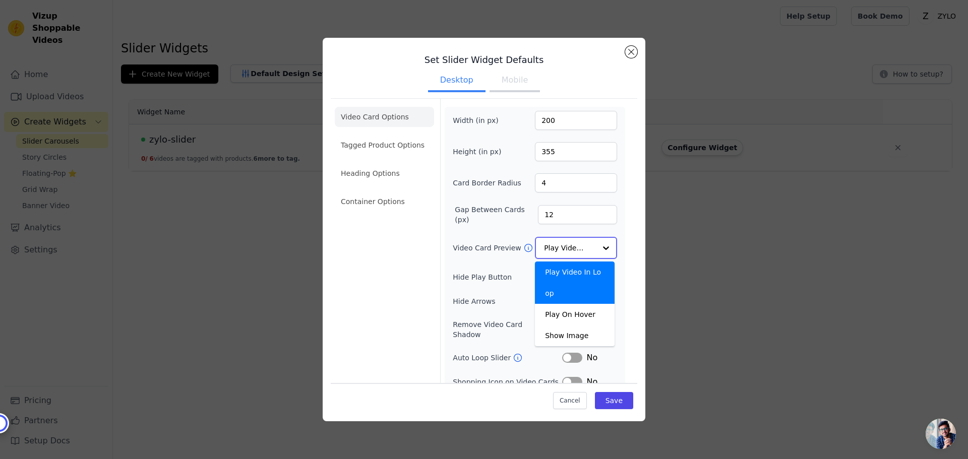
click at [556, 249] on input "Video Card Preview" at bounding box center [570, 248] width 52 height 20
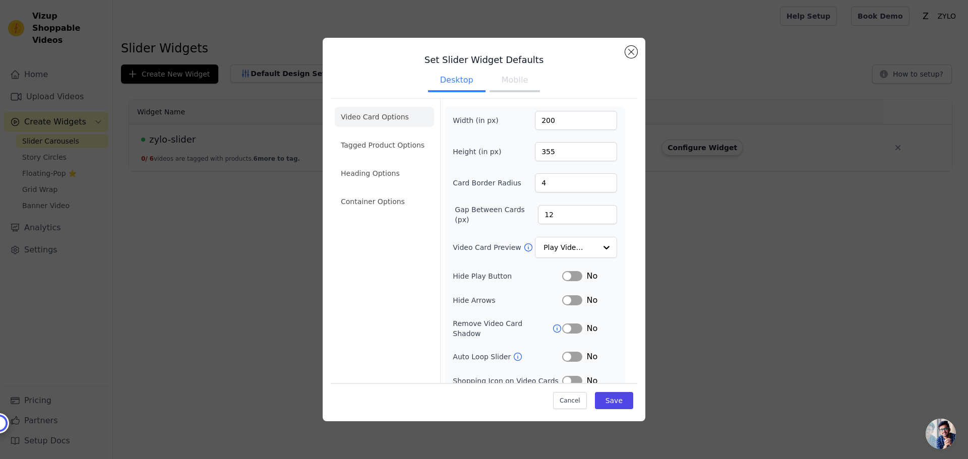
click at [566, 303] on button "Label" at bounding box center [572, 300] width 20 height 10
click at [566, 302] on button "Label" at bounding box center [572, 300] width 20 height 10
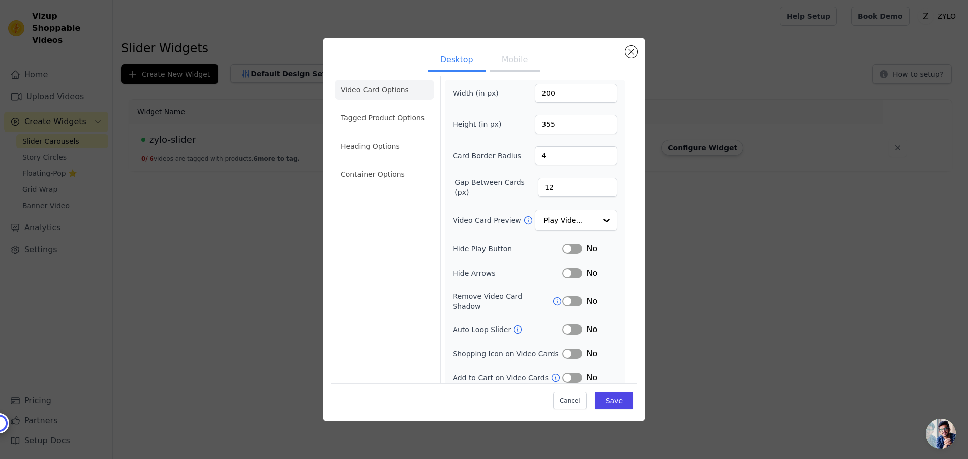
click at [566, 325] on button "Label" at bounding box center [572, 330] width 20 height 10
click at [603, 398] on button "Save" at bounding box center [614, 400] width 38 height 17
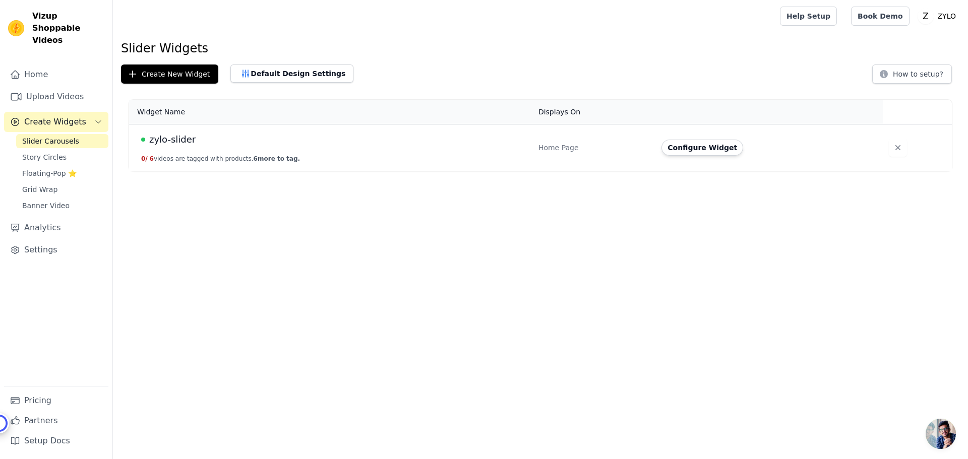
click at [167, 140] on span "zylo-slider" at bounding box center [172, 140] width 46 height 14
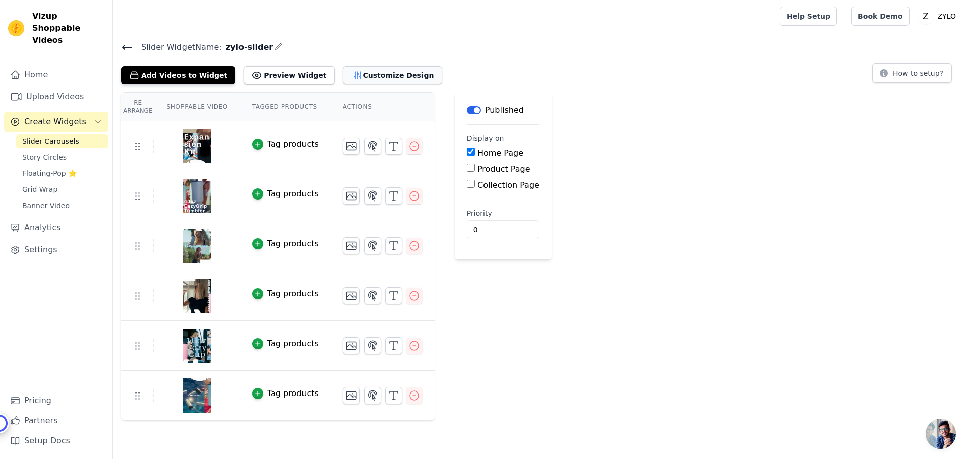
click at [367, 69] on button "Customize Design" at bounding box center [392, 75] width 99 height 18
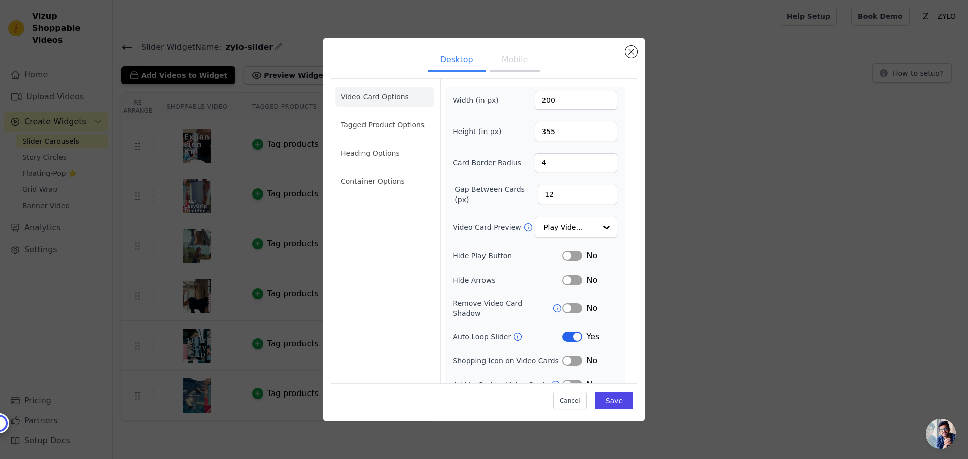
click at [712, 115] on div "Desktop Mobile Video Card Options Tagged Product Options Heading Options Contai…" at bounding box center [484, 230] width 936 height 416
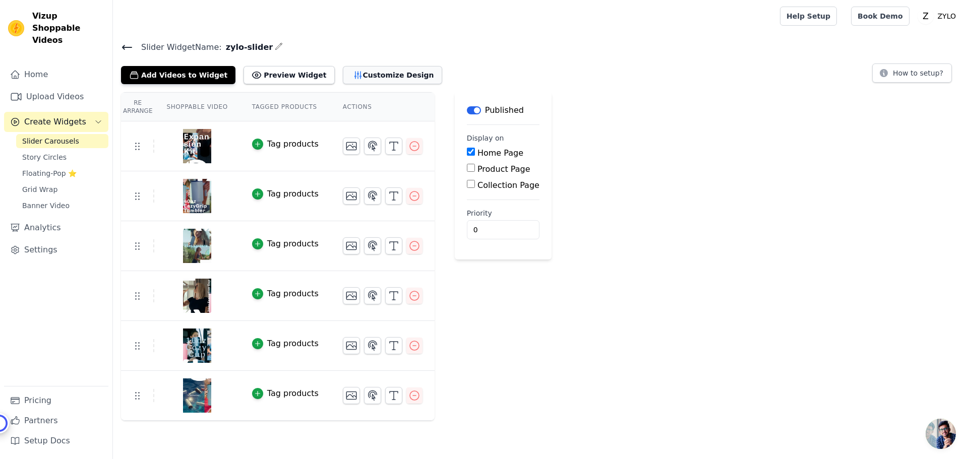
click at [362, 75] on button "Customize Design" at bounding box center [392, 75] width 99 height 18
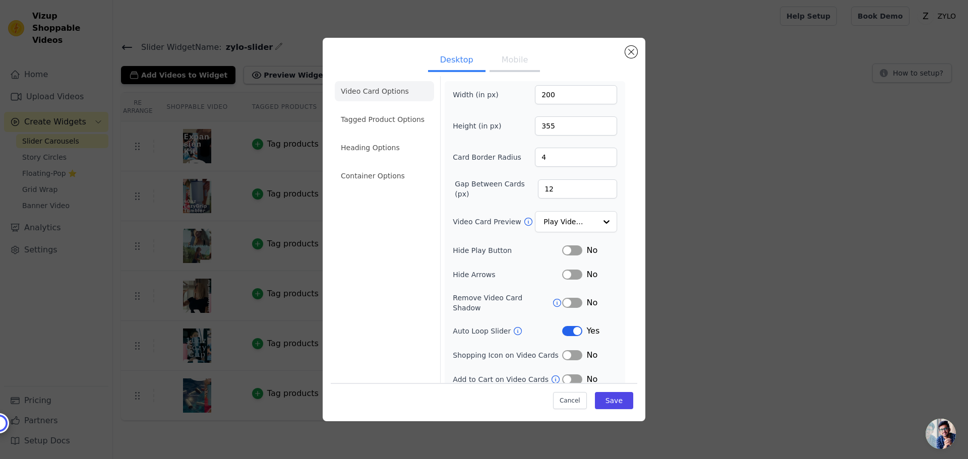
scroll to position [7, 0]
click at [567, 275] on button "Label" at bounding box center [572, 273] width 20 height 10
click at [618, 398] on button "Save" at bounding box center [614, 400] width 38 height 17
